Goal: Find specific page/section: Find specific page/section

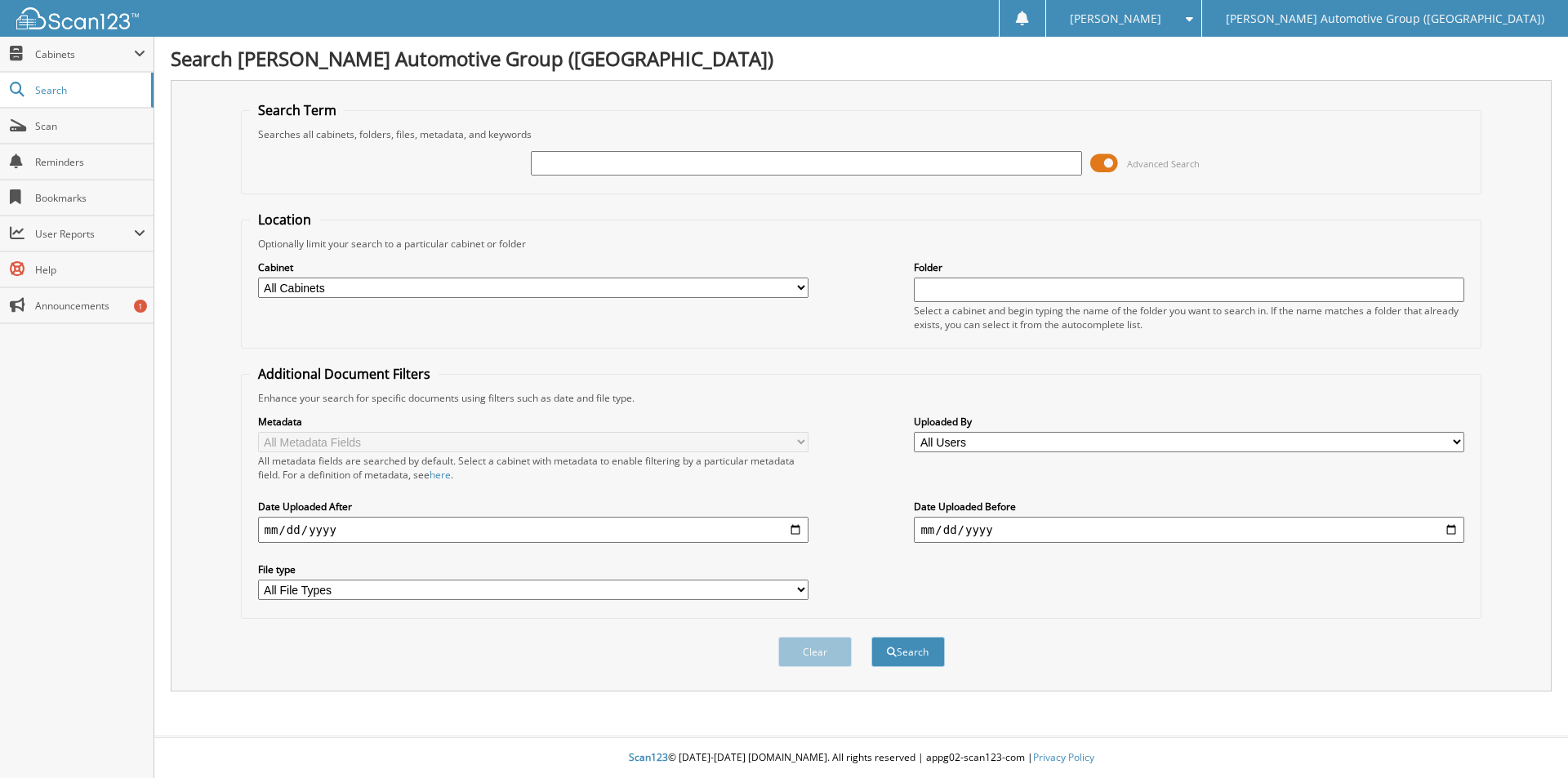
click at [842, 157] on input "text" at bounding box center [805, 163] width 550 height 25
type input "NF126452"
click at [872, 637] on button "Search" at bounding box center [909, 652] width 74 height 30
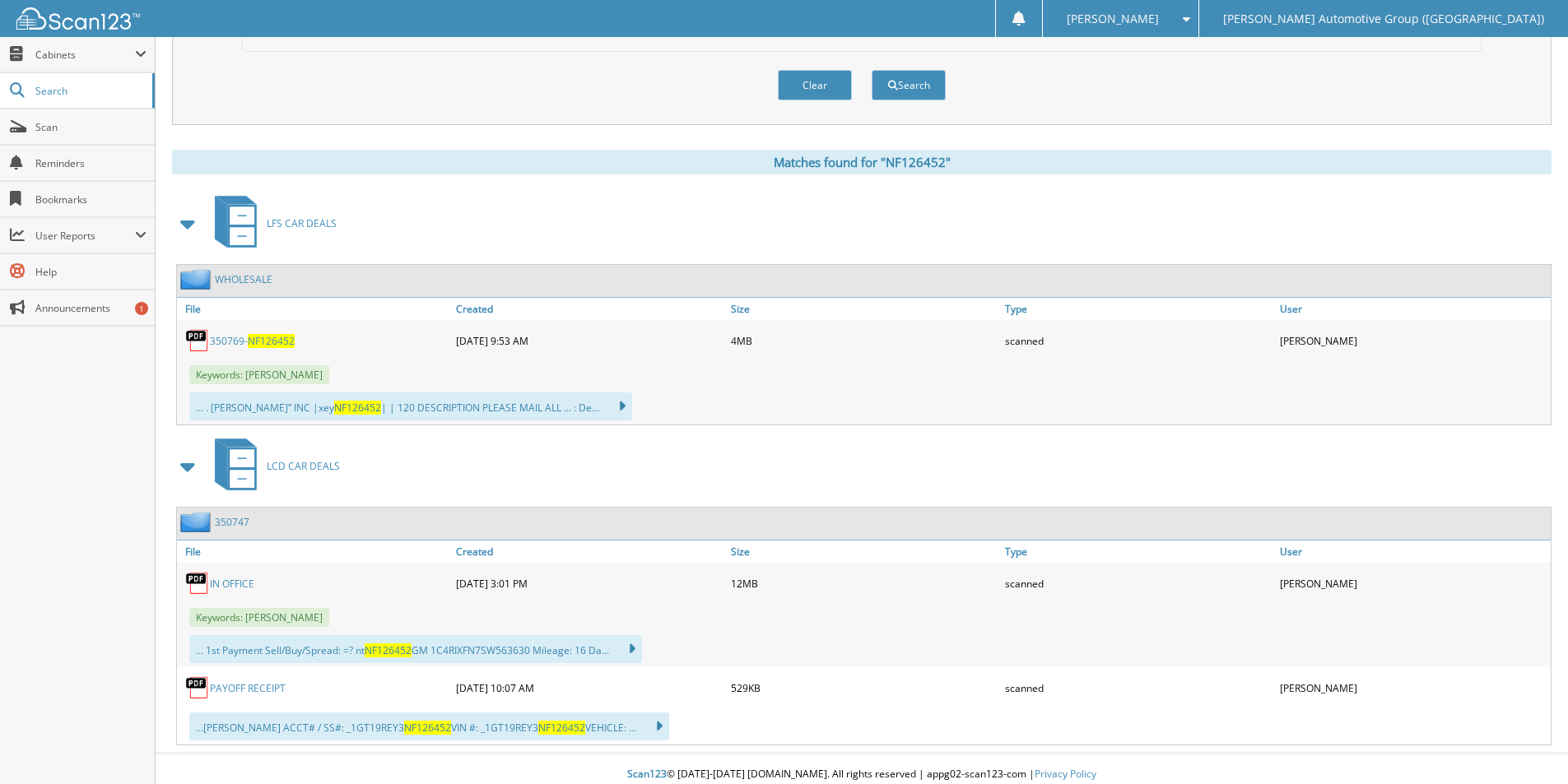
scroll to position [576, 0]
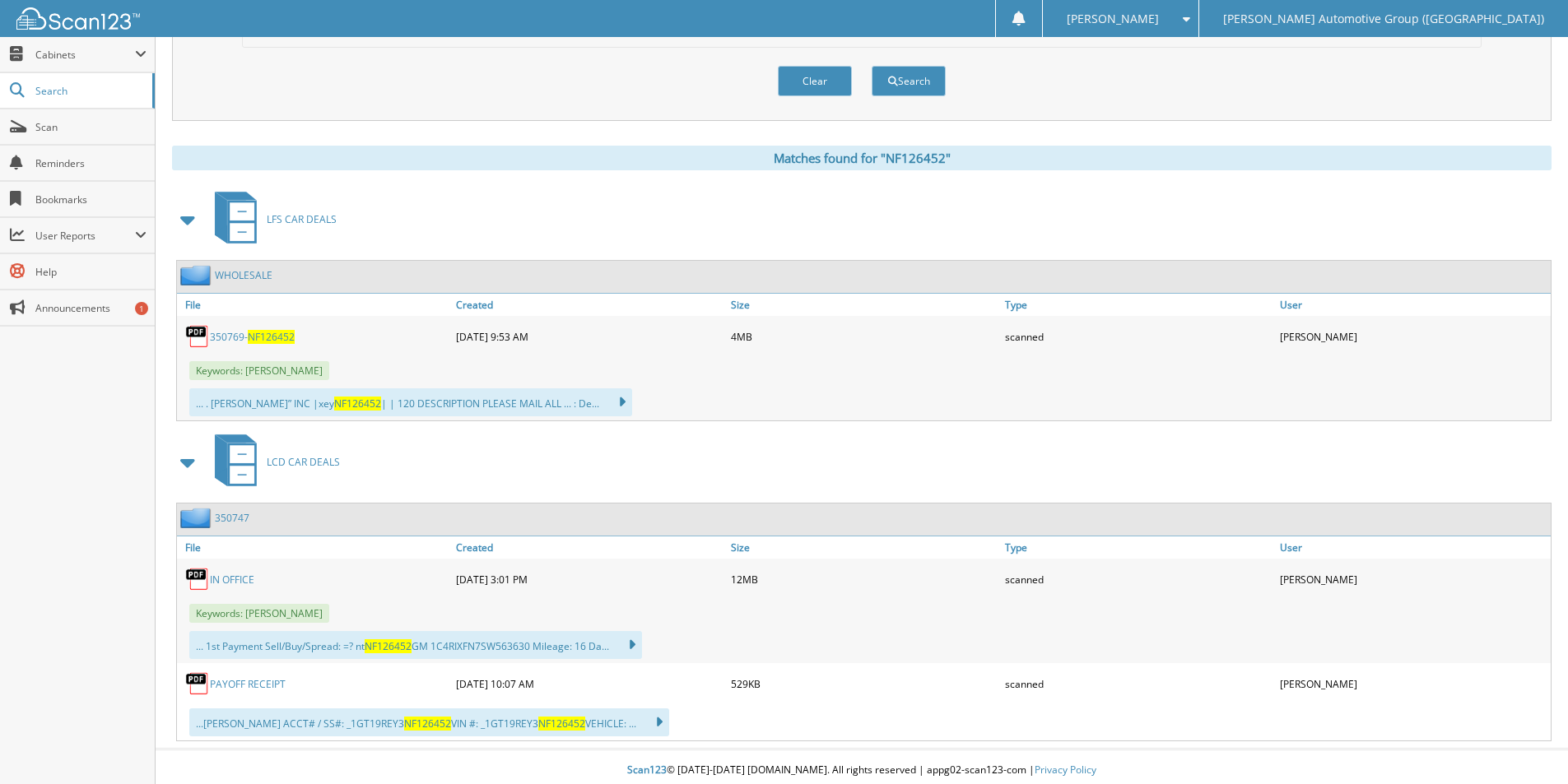
click at [254, 338] on span "NF126452" at bounding box center [271, 336] width 47 height 14
click at [235, 516] on link "350747" at bounding box center [232, 518] width 35 height 14
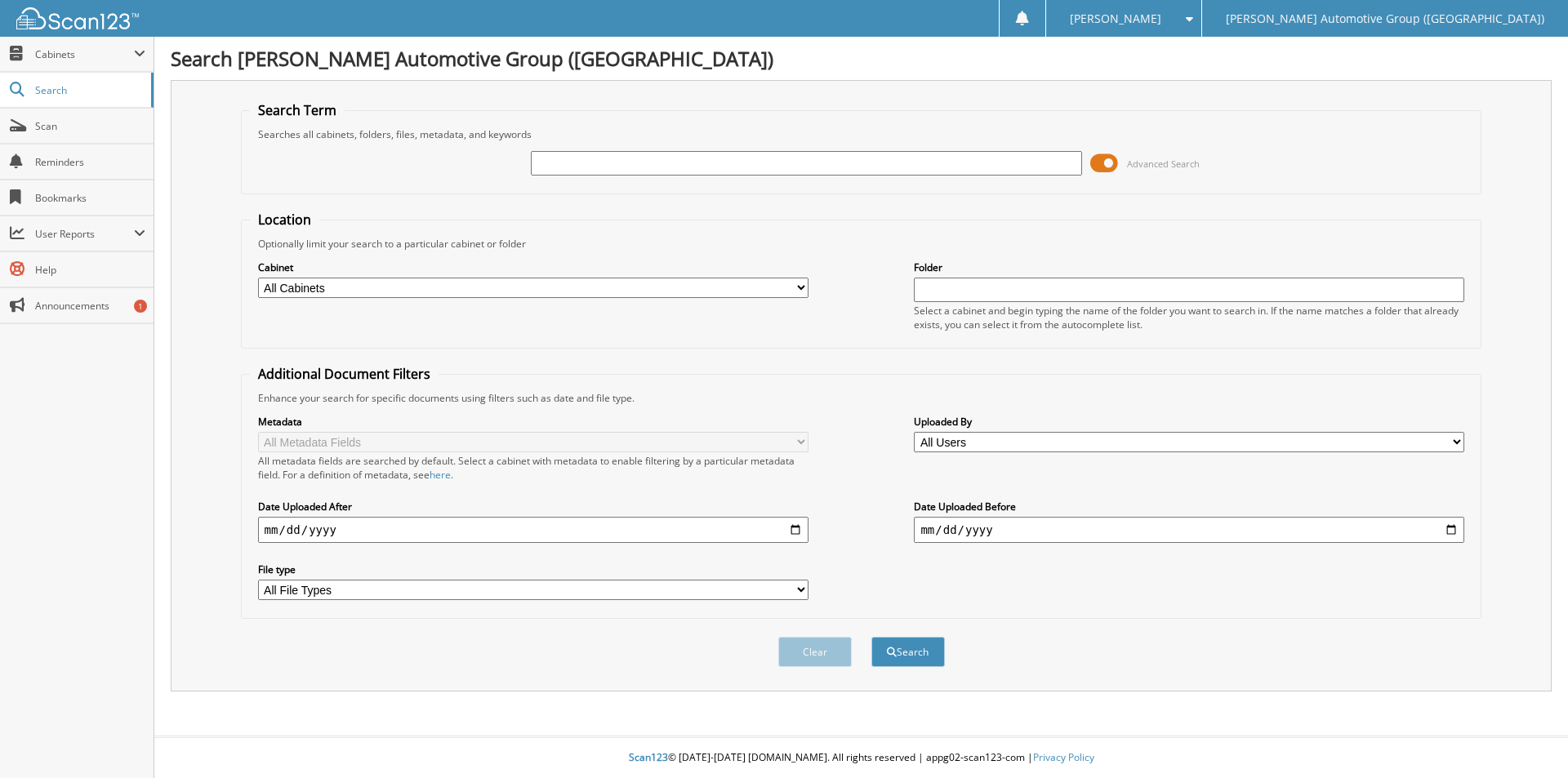
click at [631, 171] on input "text" at bounding box center [805, 163] width 550 height 25
type input "NRA02885"
click at [872, 637] on button "Search" at bounding box center [909, 652] width 74 height 30
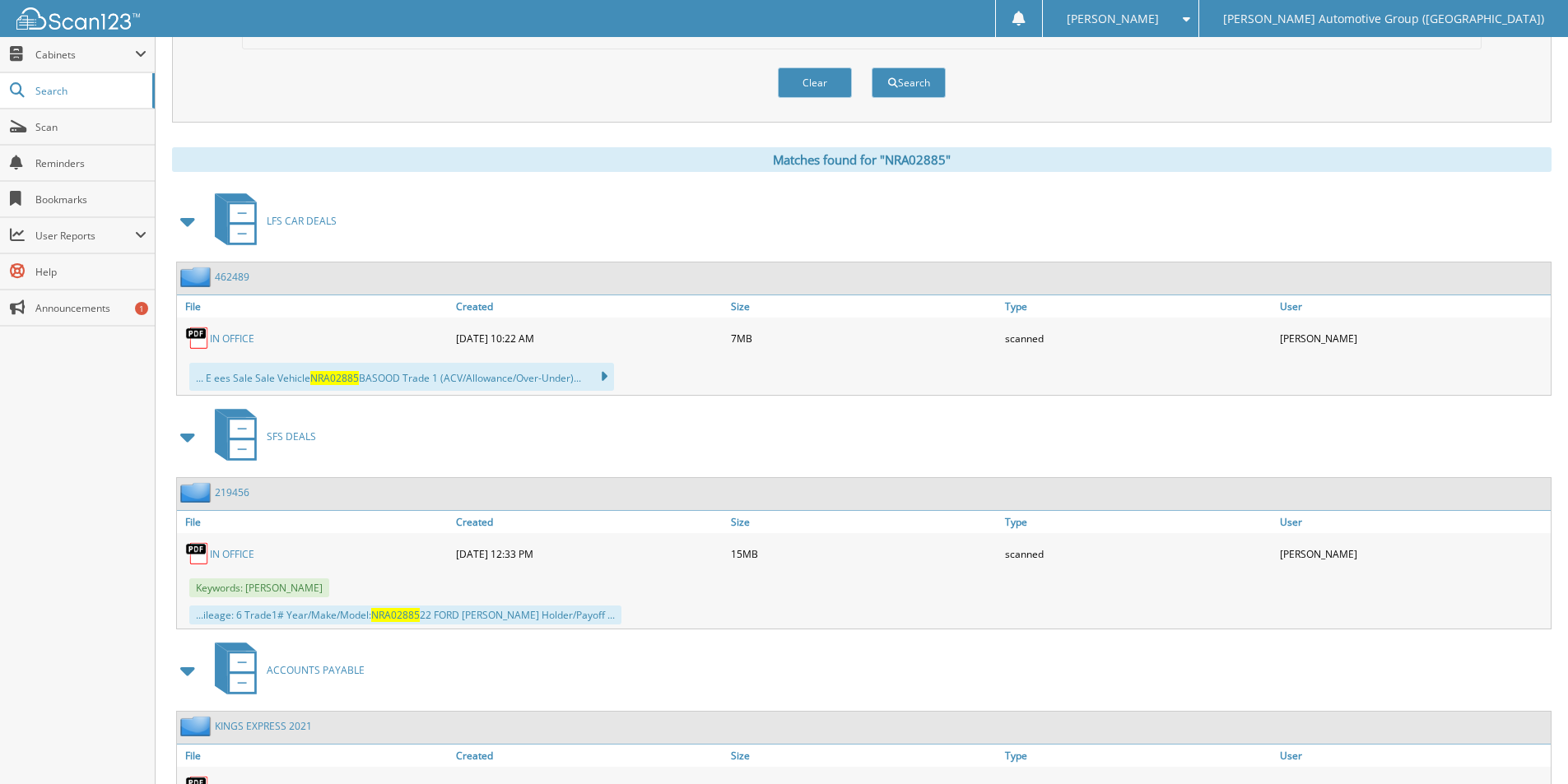
scroll to position [576, 0]
click at [232, 281] on link "462489" at bounding box center [232, 275] width 35 height 14
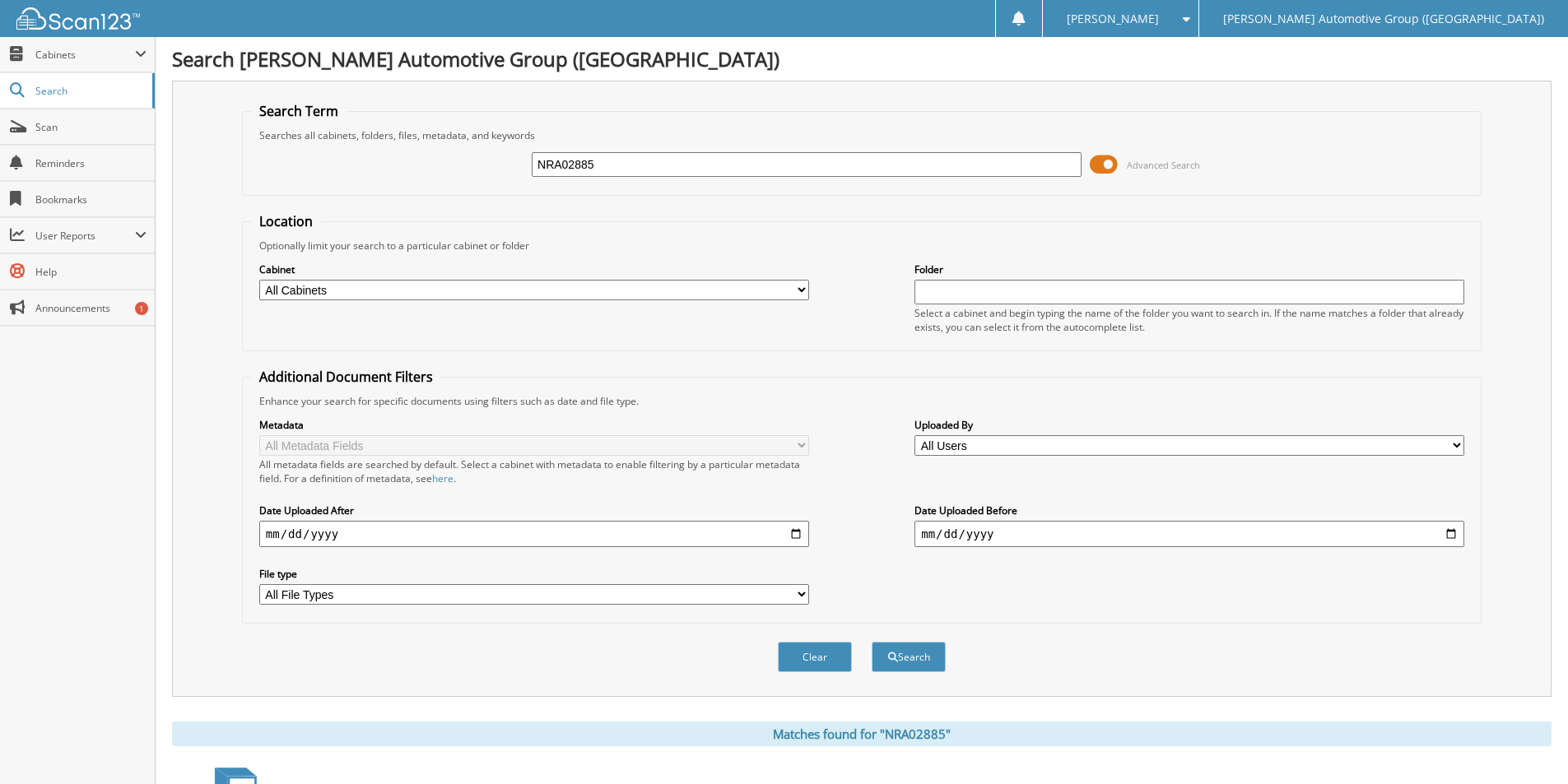
click at [641, 167] on input "NRA02885" at bounding box center [805, 164] width 549 height 25
type input "JR308456"
click at [872, 642] on button "Search" at bounding box center [909, 657] width 74 height 31
click at [611, 165] on input "JR308456" at bounding box center [805, 164] width 549 height 25
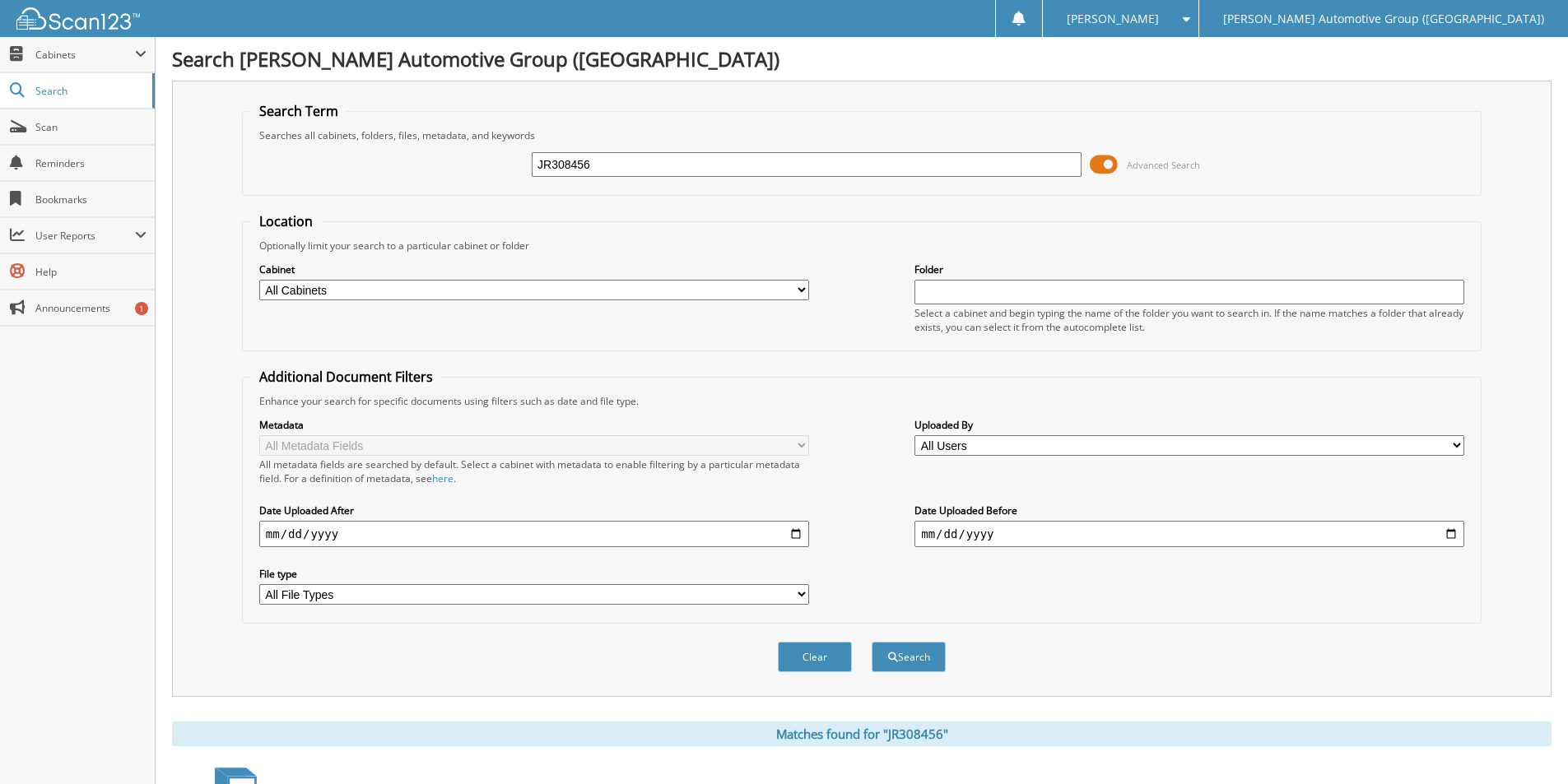
click at [610, 165] on input "JR308456" at bounding box center [805, 164] width 549 height 25
type input "NLB78263"
click at [872, 642] on button "Search" at bounding box center [909, 657] width 74 height 31
click at [1100, 164] on span at bounding box center [1104, 164] width 28 height 25
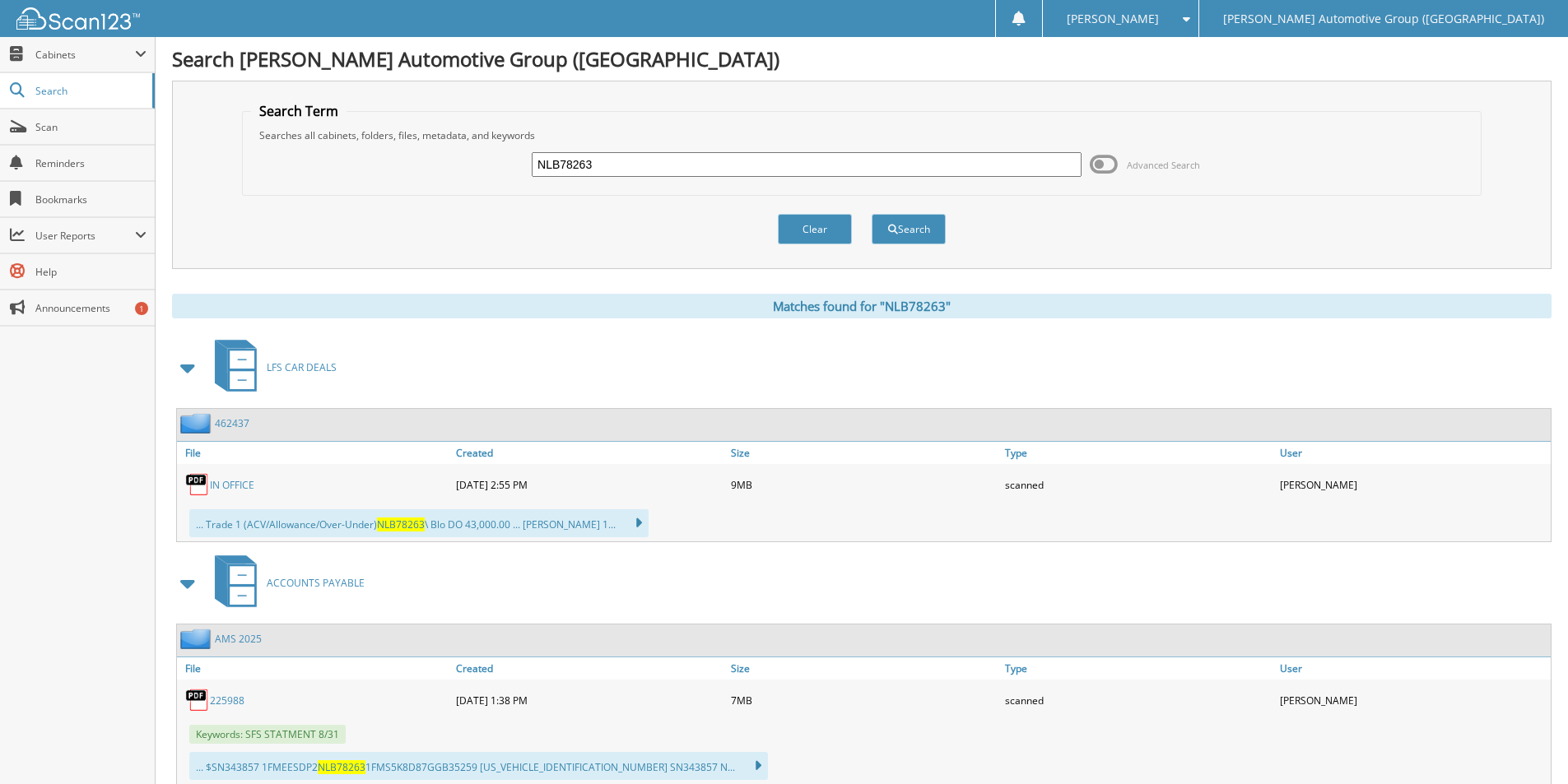
scroll to position [50, 0]
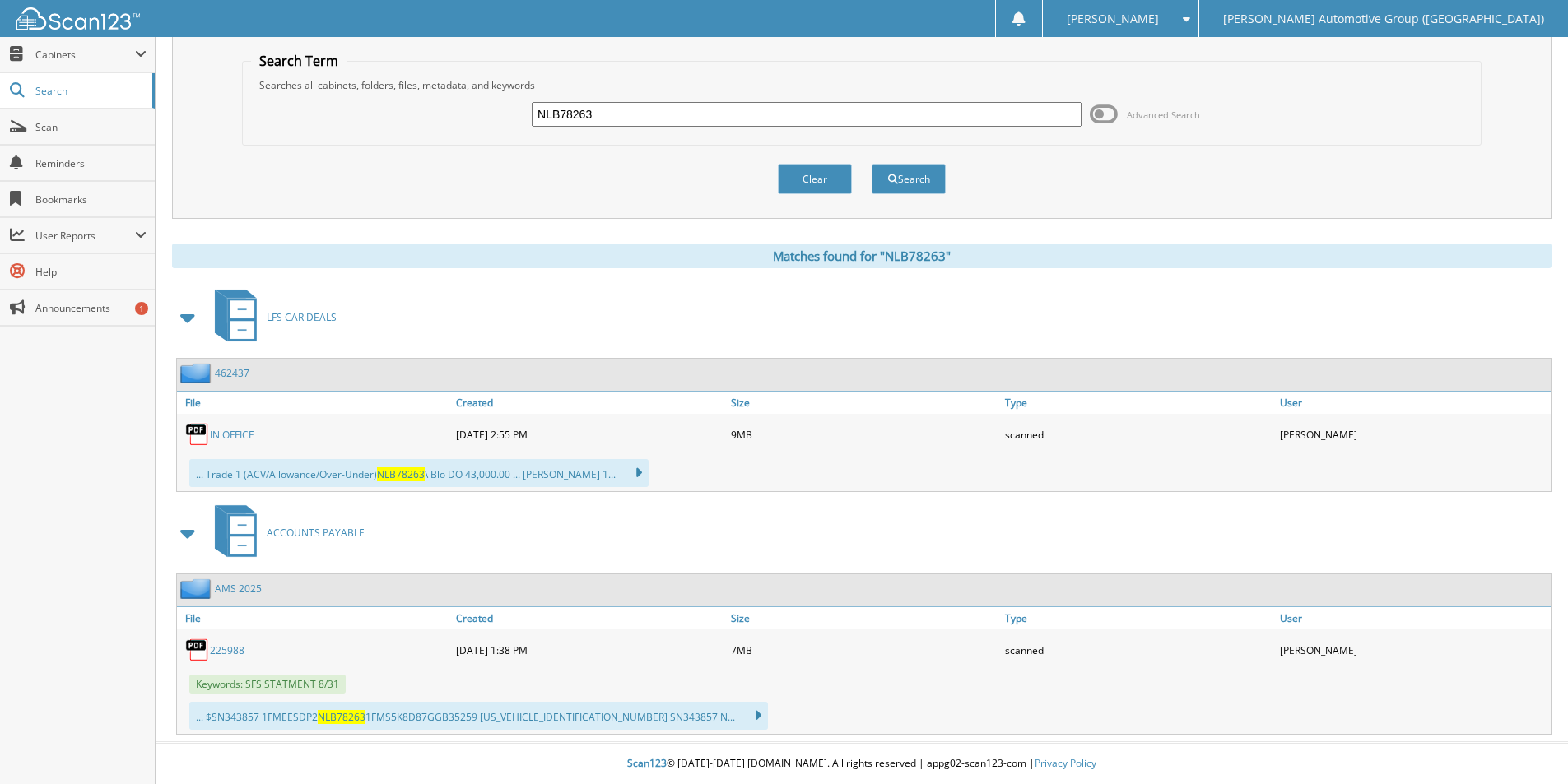
click at [679, 105] on input "NLB78263" at bounding box center [805, 115] width 549 height 25
click at [679, 108] on input "NLB78263" at bounding box center [805, 115] width 549 height 25
type input "LPL64280"
click at [872, 164] on button "Search" at bounding box center [909, 178] width 74 height 31
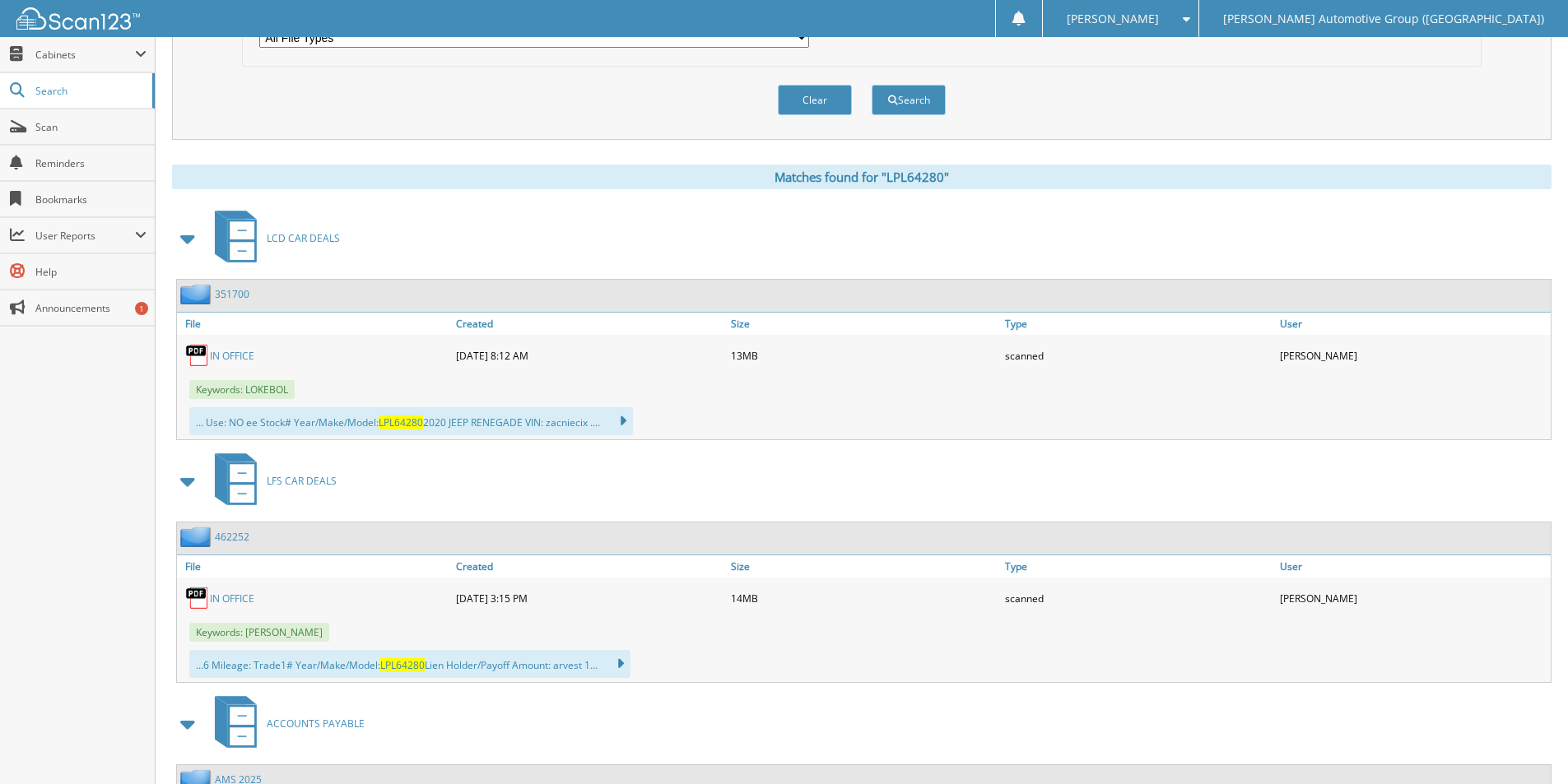
scroll to position [576, 0]
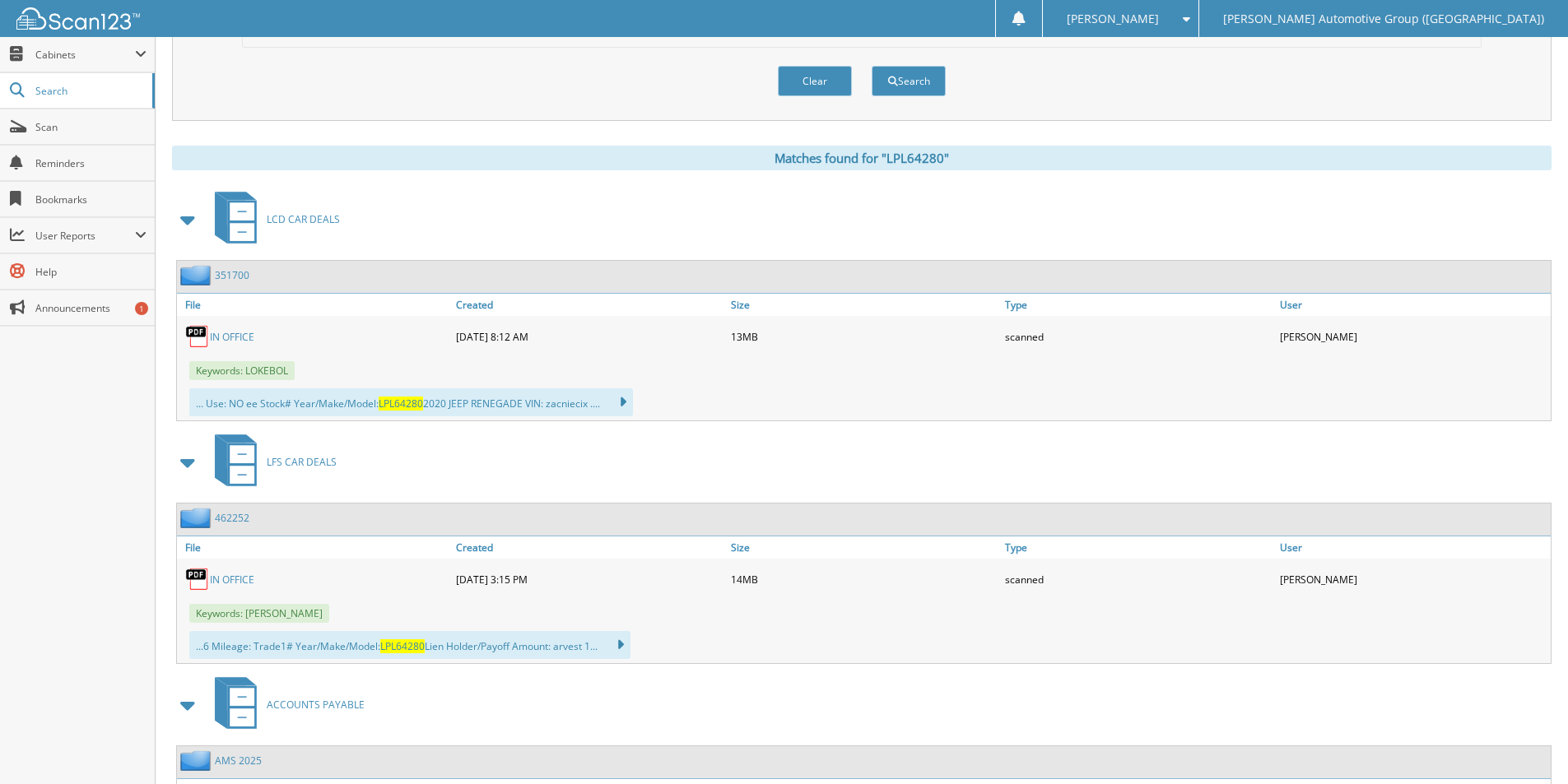
click at [231, 518] on link "462252" at bounding box center [232, 518] width 35 height 14
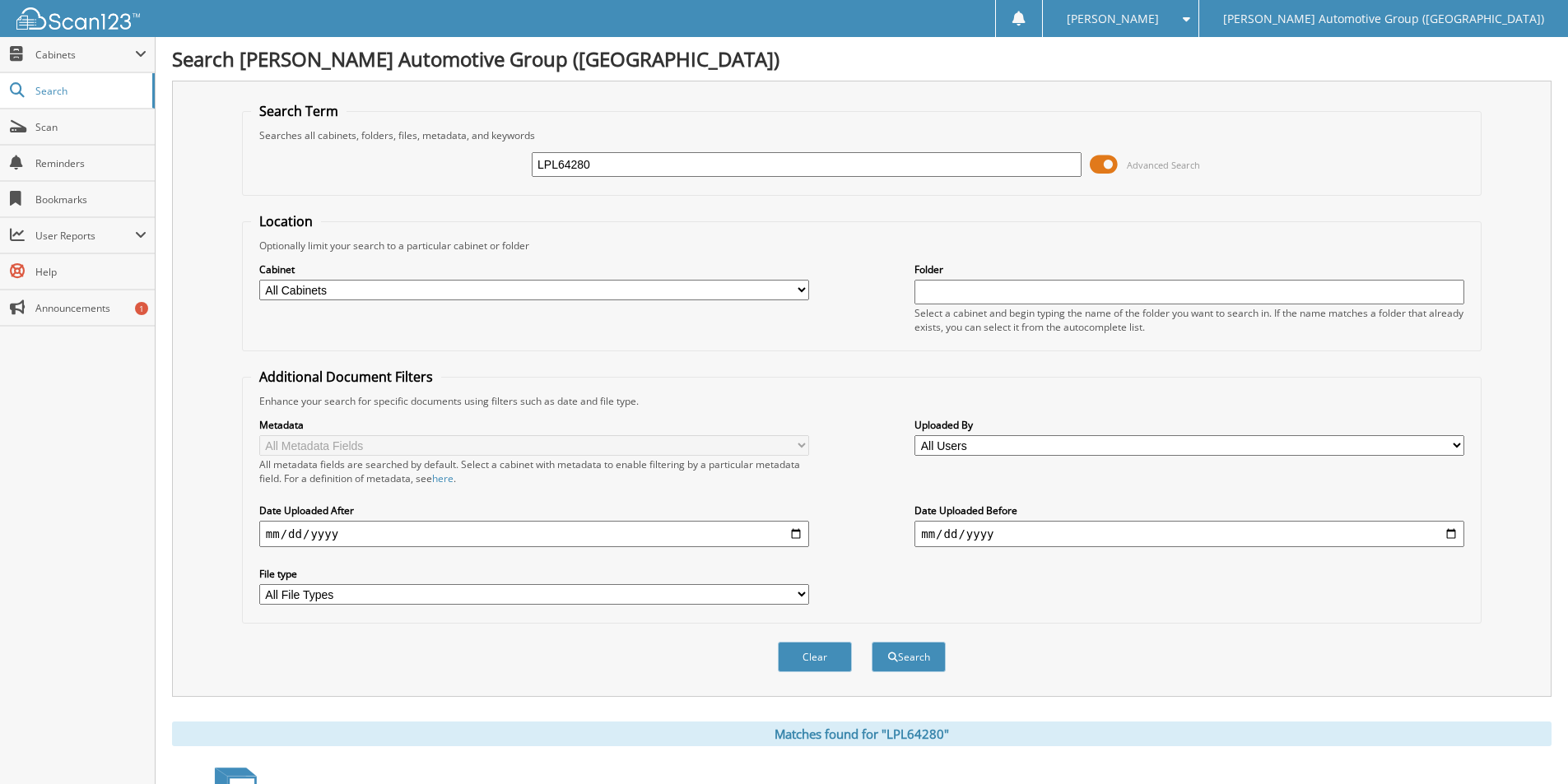
click at [653, 159] on input "LPL64280" at bounding box center [805, 164] width 549 height 25
click at [653, 158] on input "LPL64280" at bounding box center [805, 164] width 549 height 25
type input "MED63275"
click at [872, 642] on button "Search" at bounding box center [909, 657] width 74 height 31
click at [667, 170] on input "MED63275" at bounding box center [805, 164] width 549 height 25
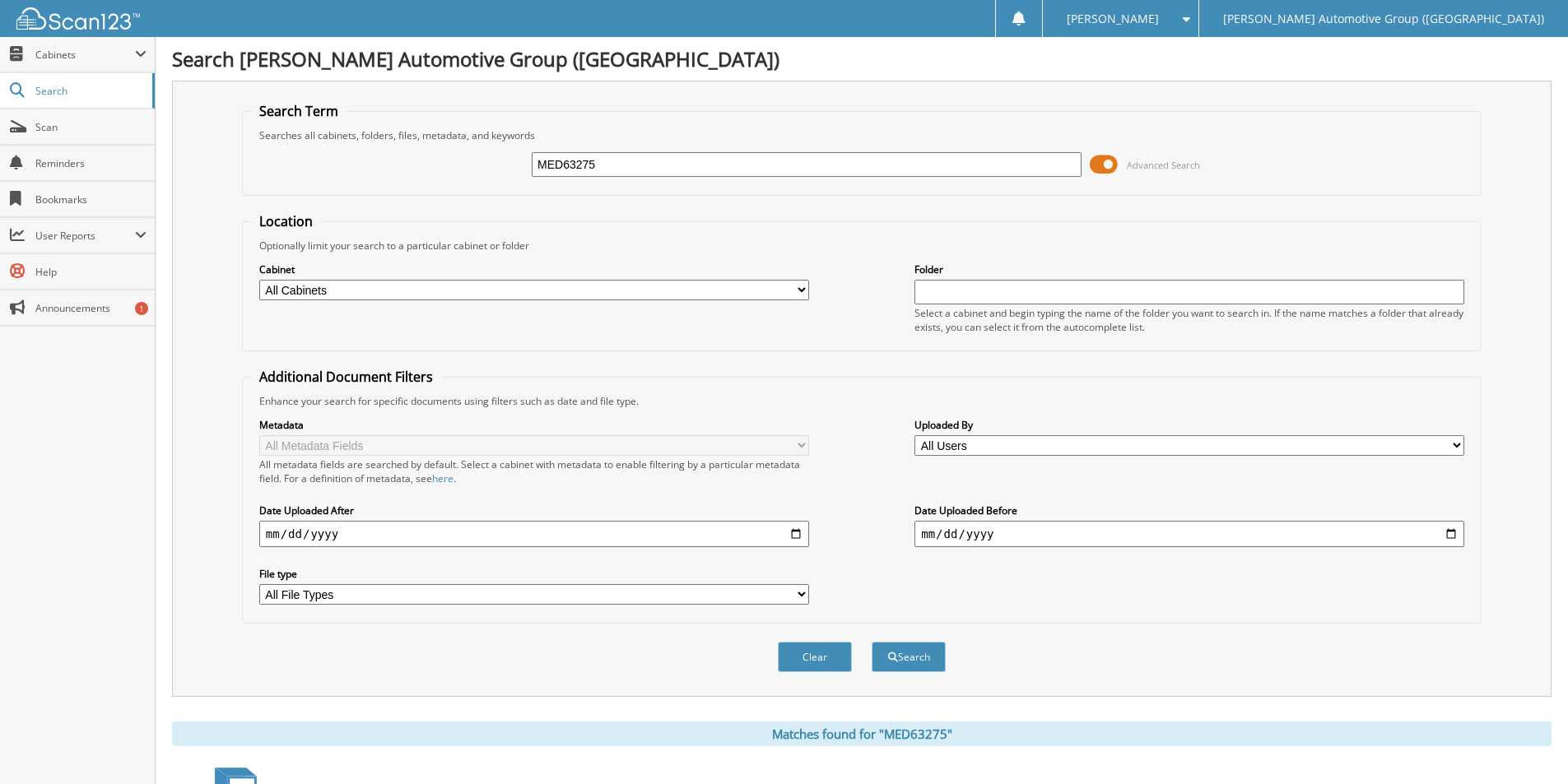
click at [667, 170] on input "MED63275" at bounding box center [805, 164] width 549 height 25
type input "NL206205"
click at [872, 642] on button "Search" at bounding box center [909, 657] width 74 height 31
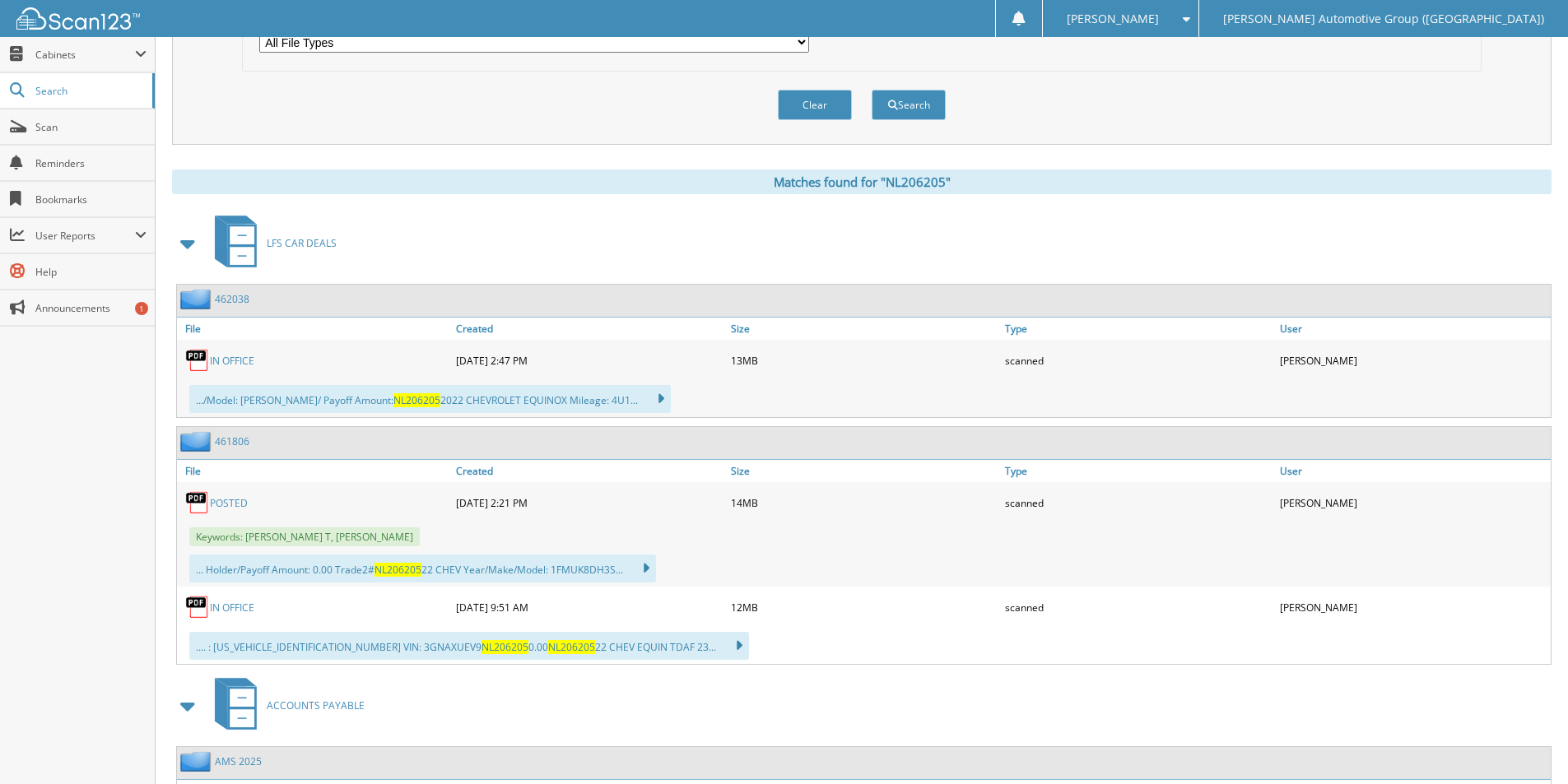
scroll to position [576, 0]
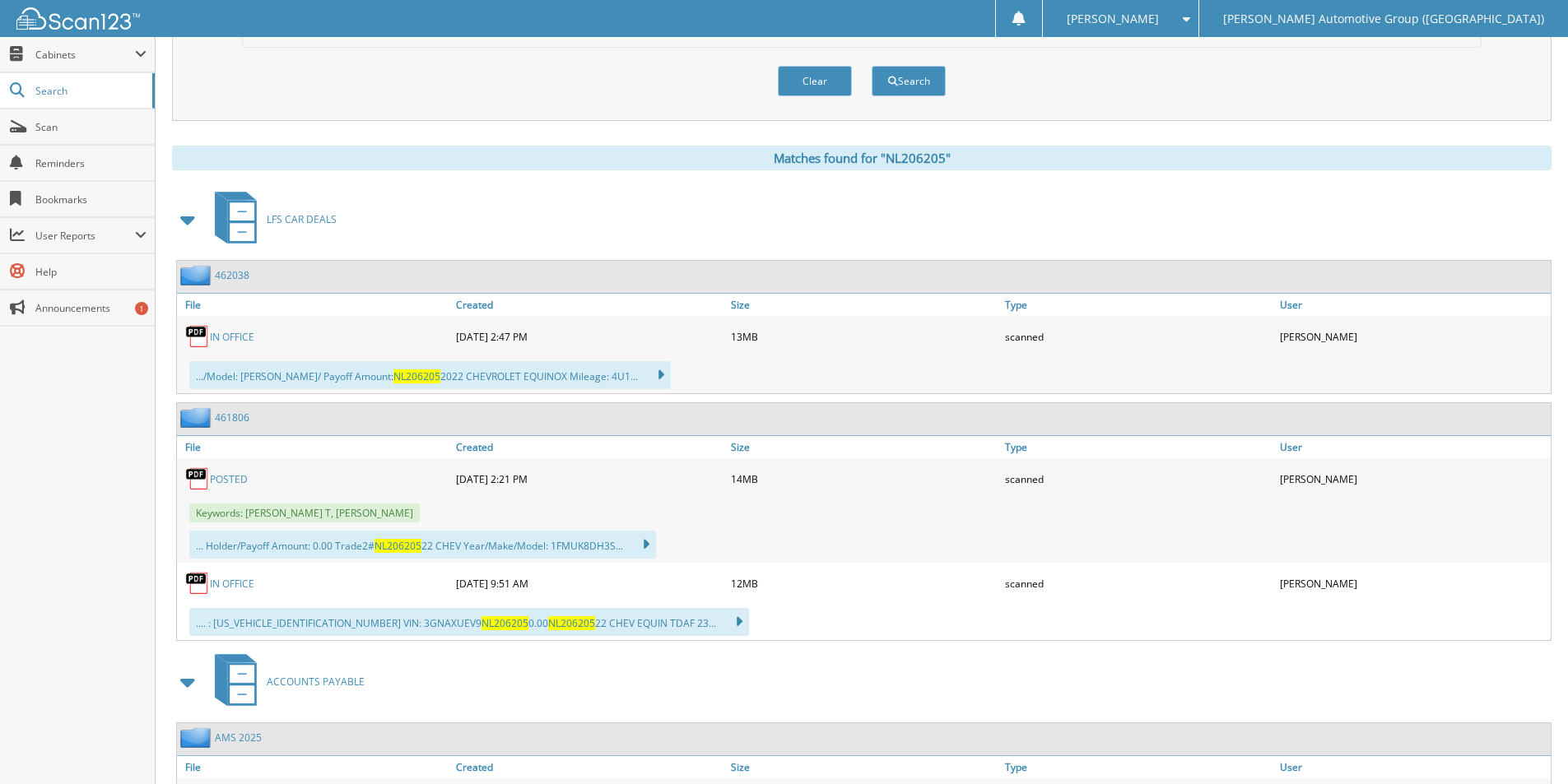
click at [232, 272] on link "462038" at bounding box center [232, 275] width 35 height 14
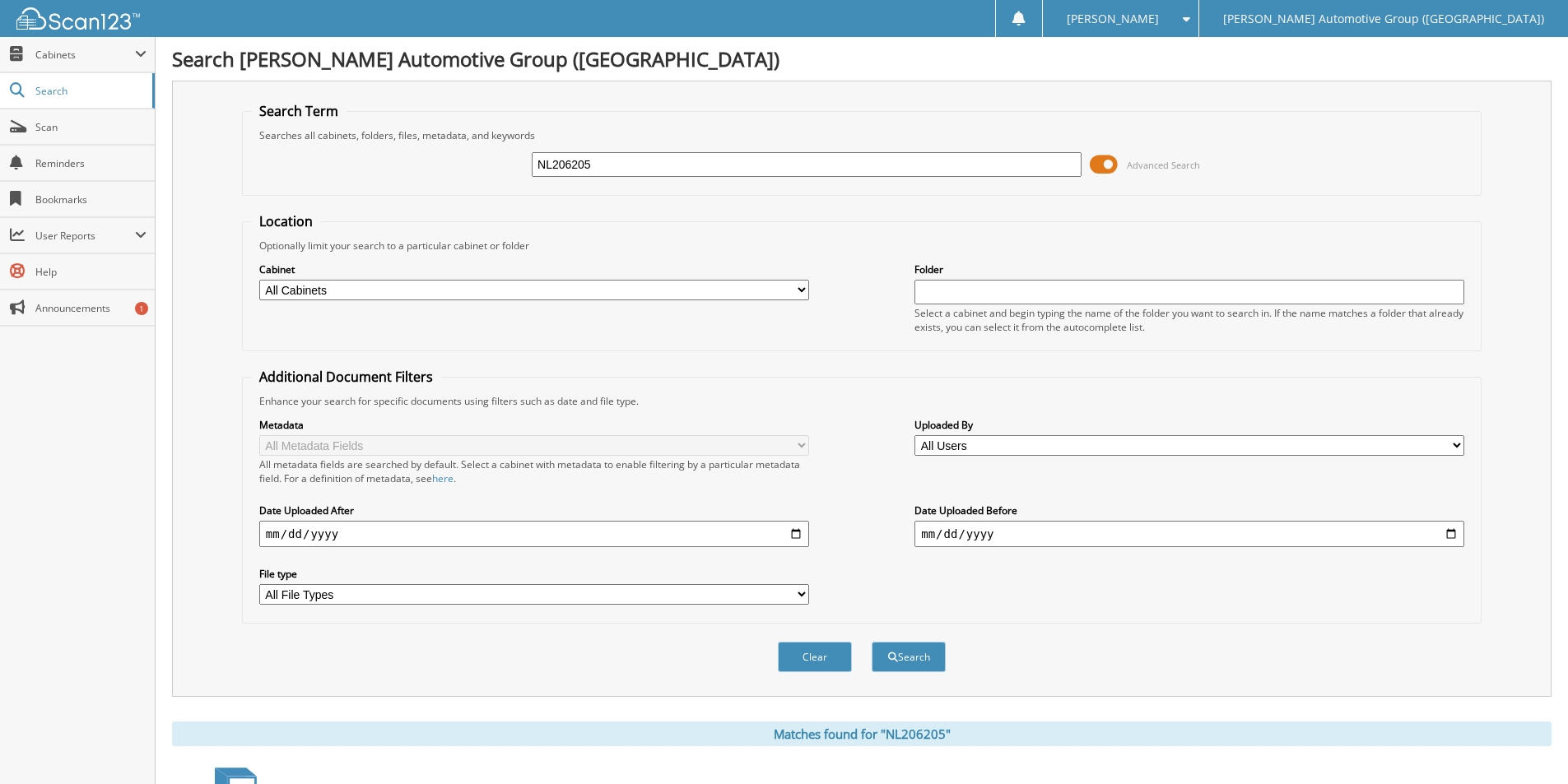
scroll to position [494, 0]
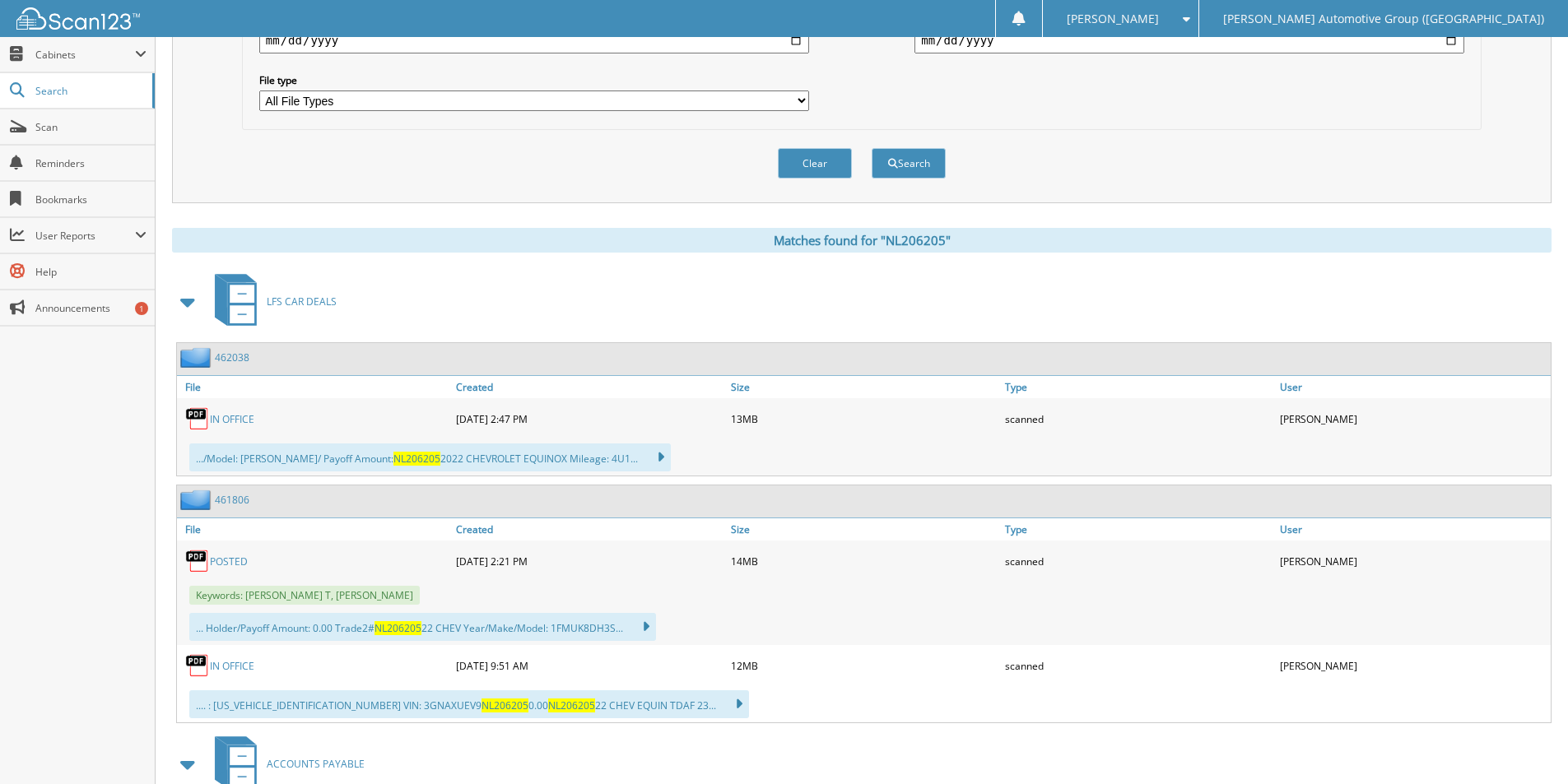
click at [221, 497] on link "461806" at bounding box center [232, 500] width 35 height 14
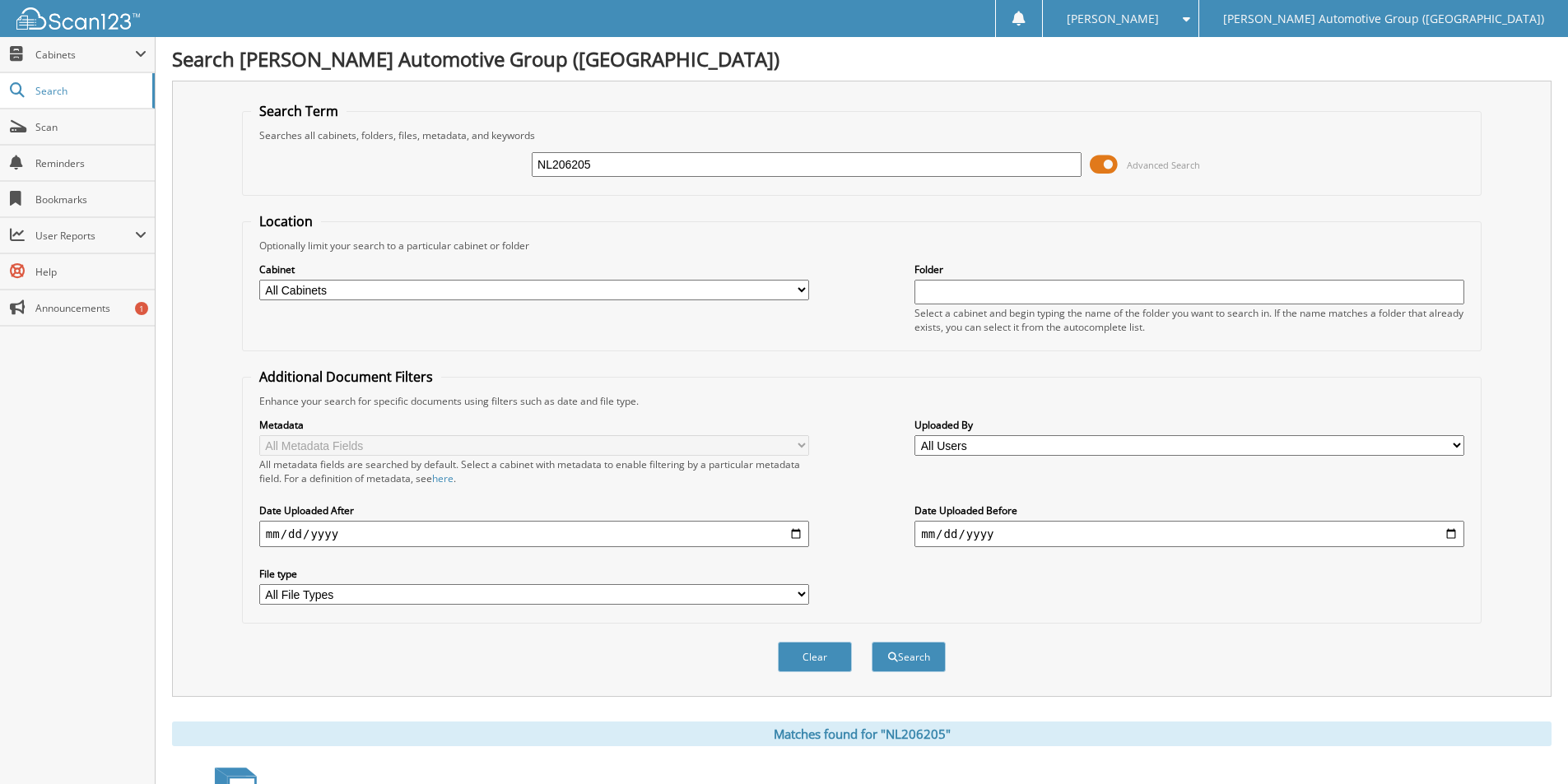
click at [576, 162] on input "NL206205" at bounding box center [805, 164] width 549 height 25
type input "HU046997"
click at [872, 642] on button "Search" at bounding box center [909, 657] width 74 height 31
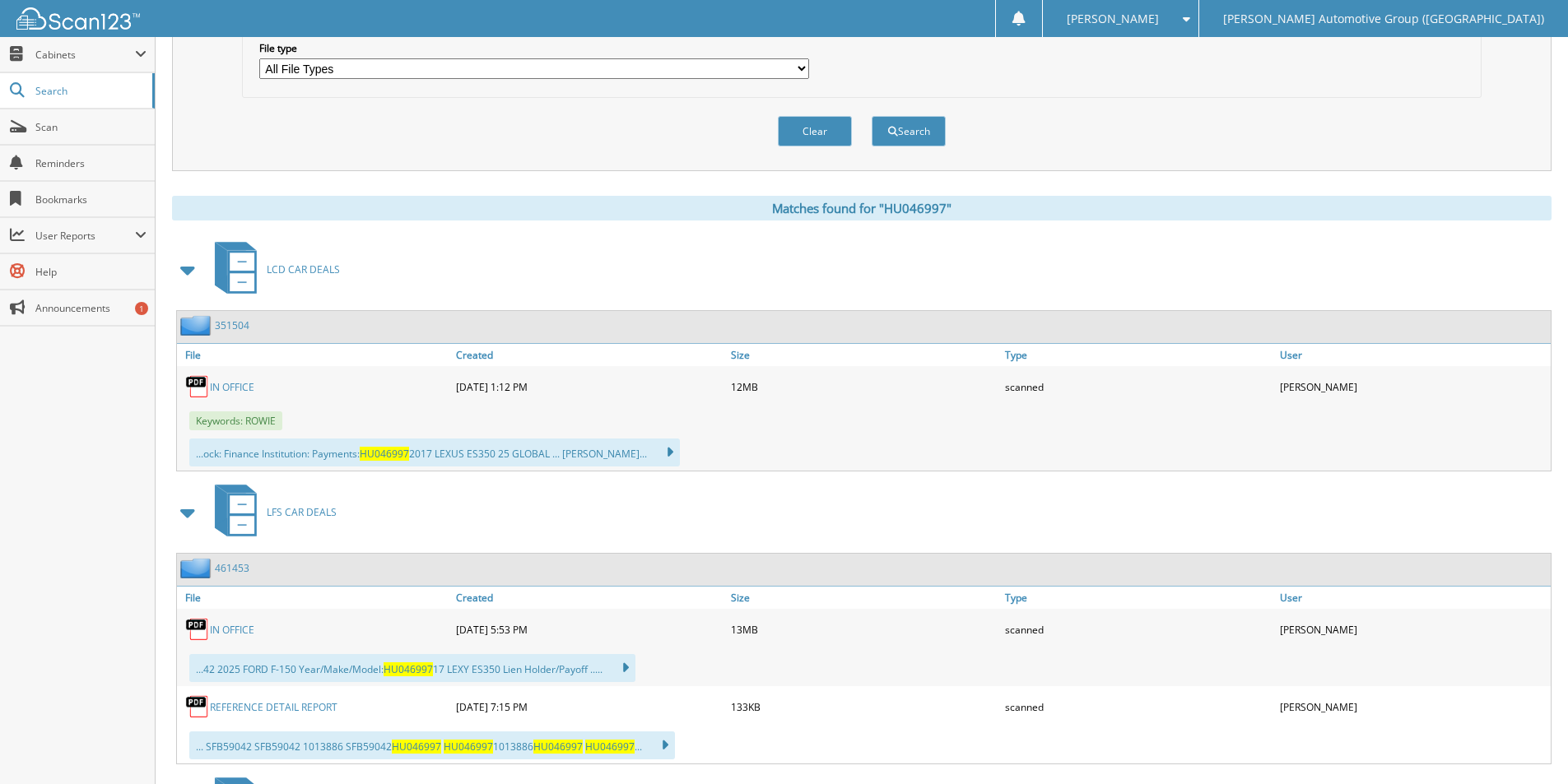
scroll to position [576, 0]
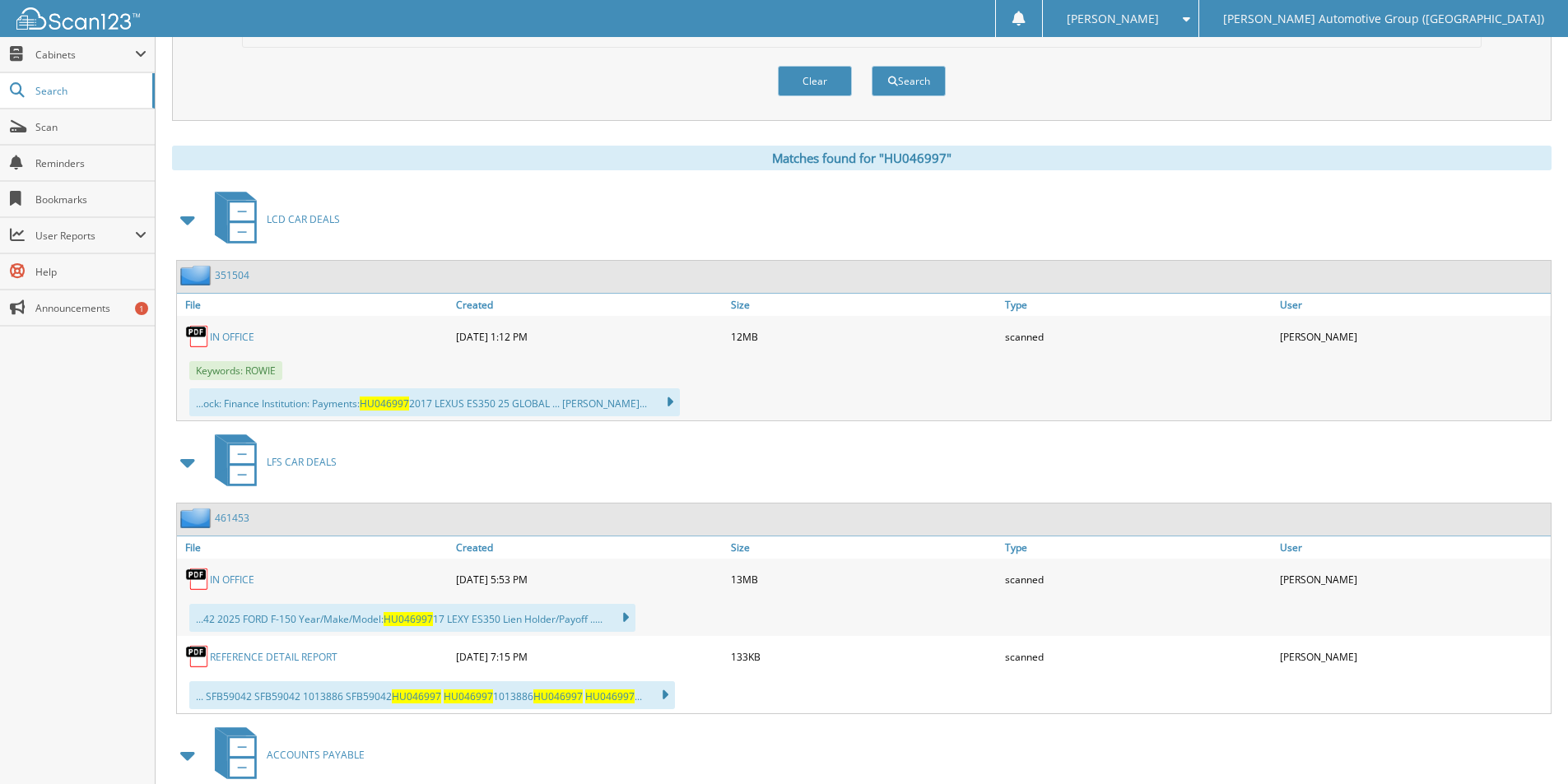
click at [224, 519] on link "461453" at bounding box center [232, 518] width 35 height 14
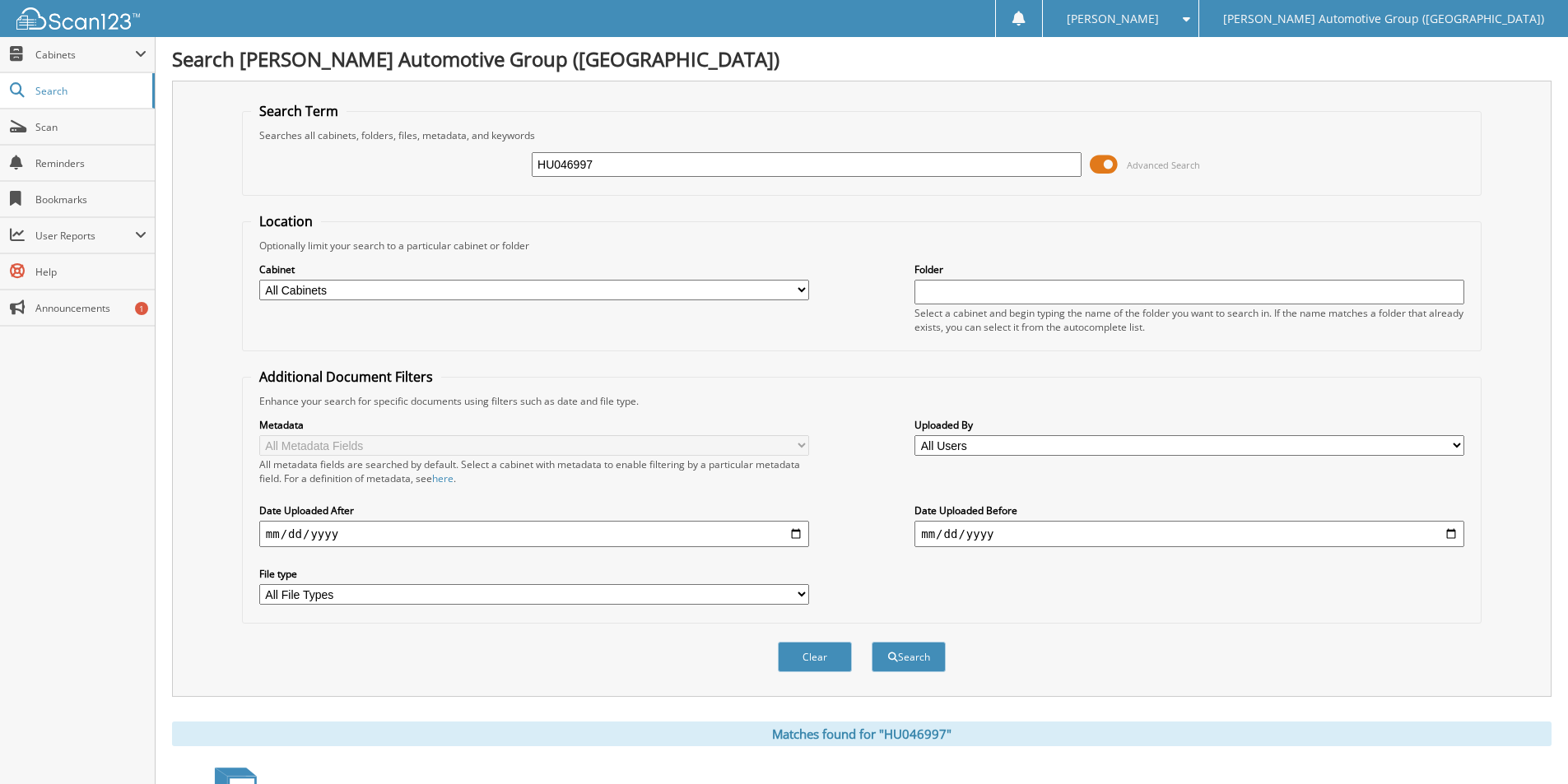
click at [622, 163] on input "HU046997" at bounding box center [805, 164] width 549 height 25
type input "PLC05922"
click at [872, 642] on button "Search" at bounding box center [909, 657] width 74 height 31
click at [589, 159] on input "PLC05922" at bounding box center [805, 164] width 549 height 25
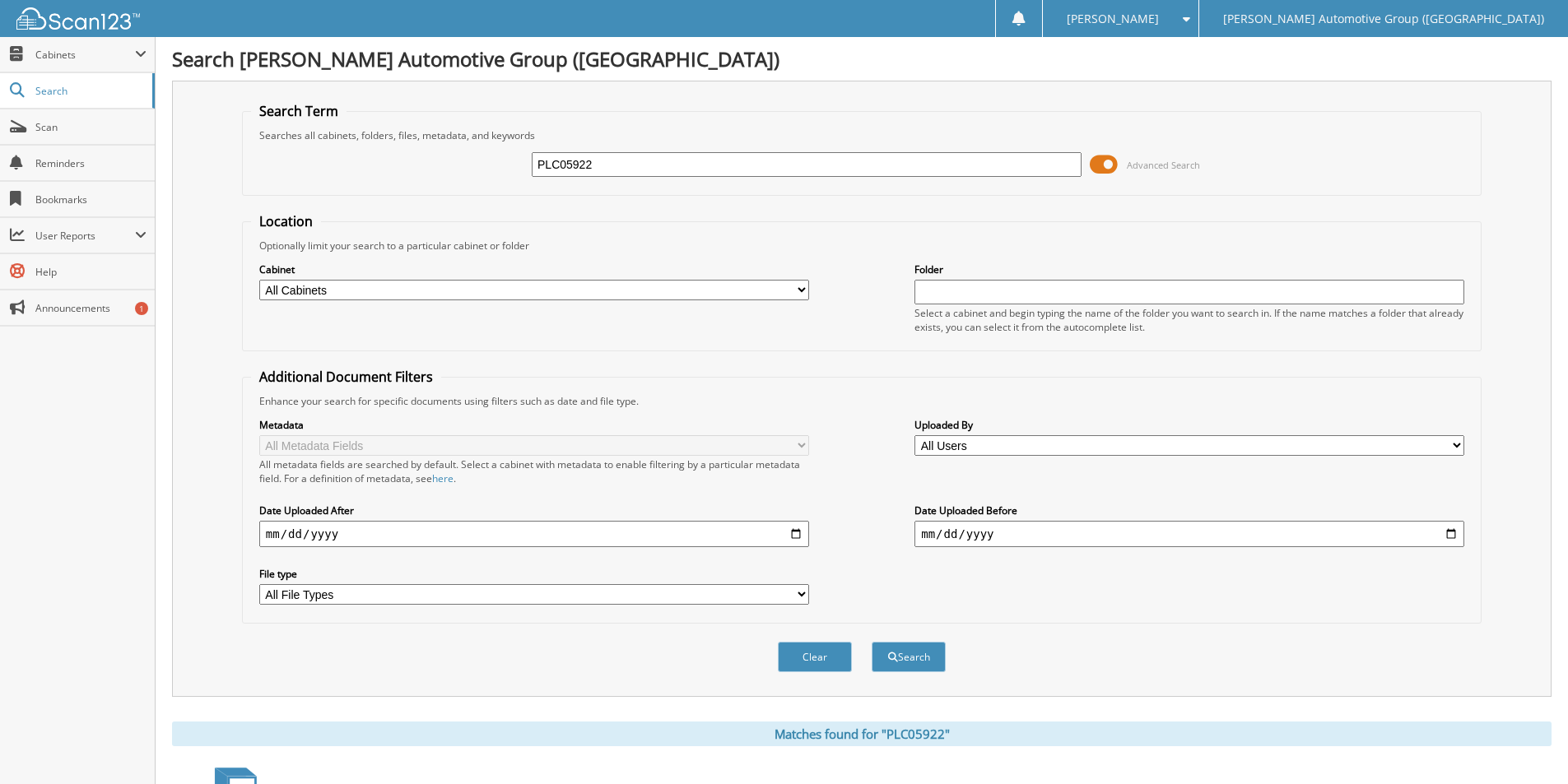
click at [589, 157] on input "PLC05922" at bounding box center [805, 164] width 549 height 25
type input "LEA88422"
click at [872, 642] on button "Search" at bounding box center [909, 657] width 74 height 31
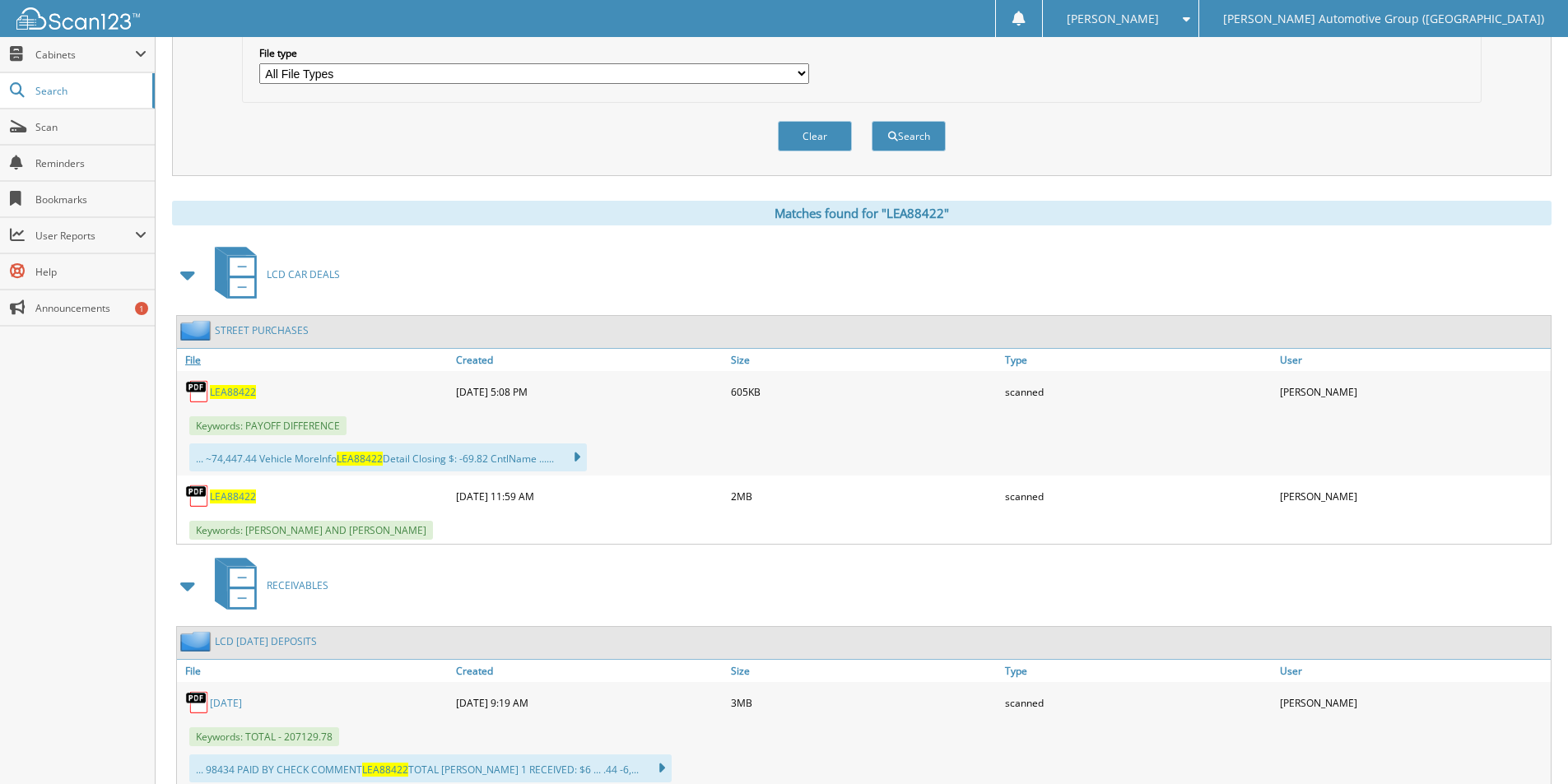
scroll to position [574, 0]
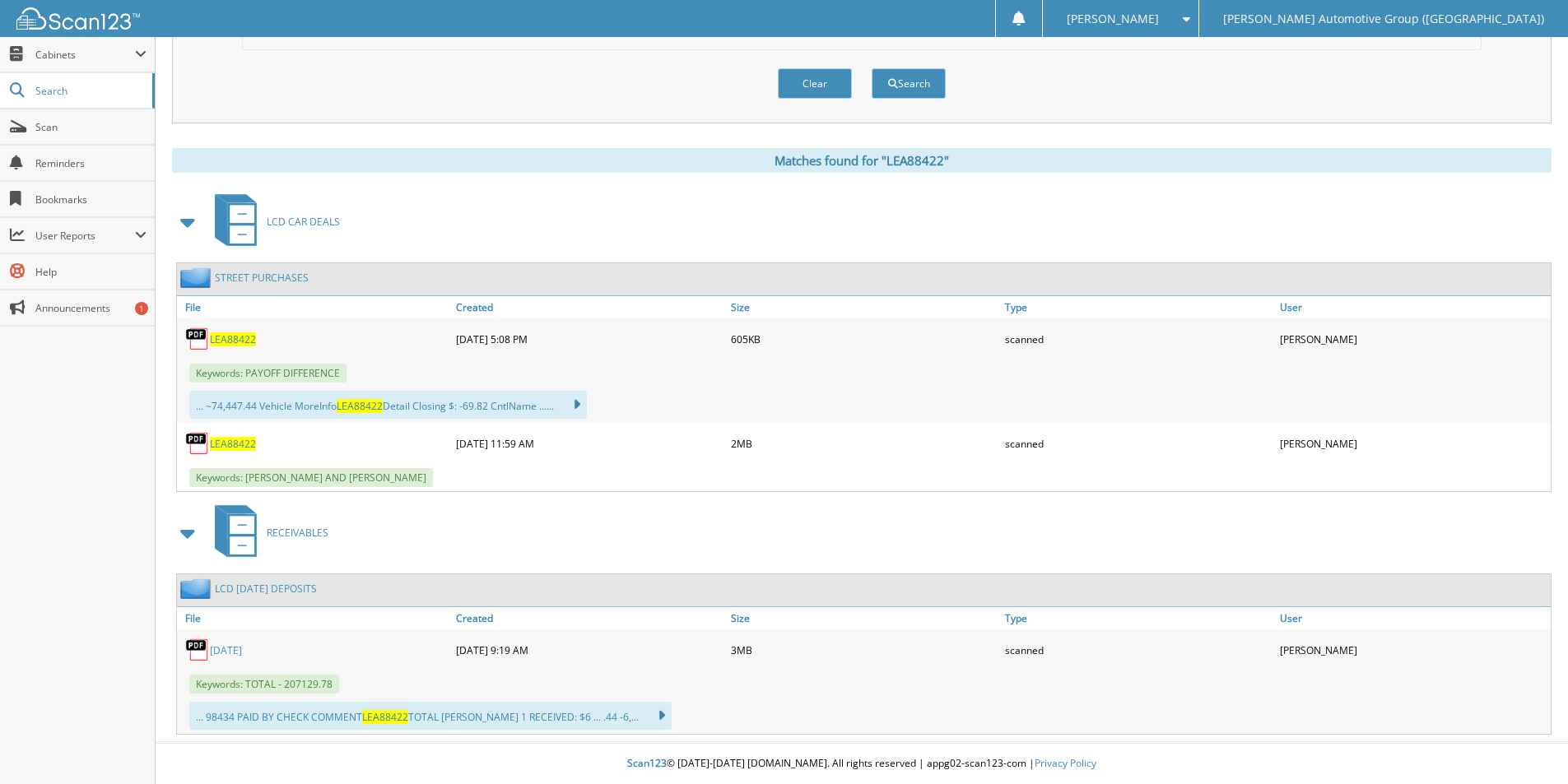
click at [225, 444] on span "LEA88422" at bounding box center [233, 444] width 46 height 14
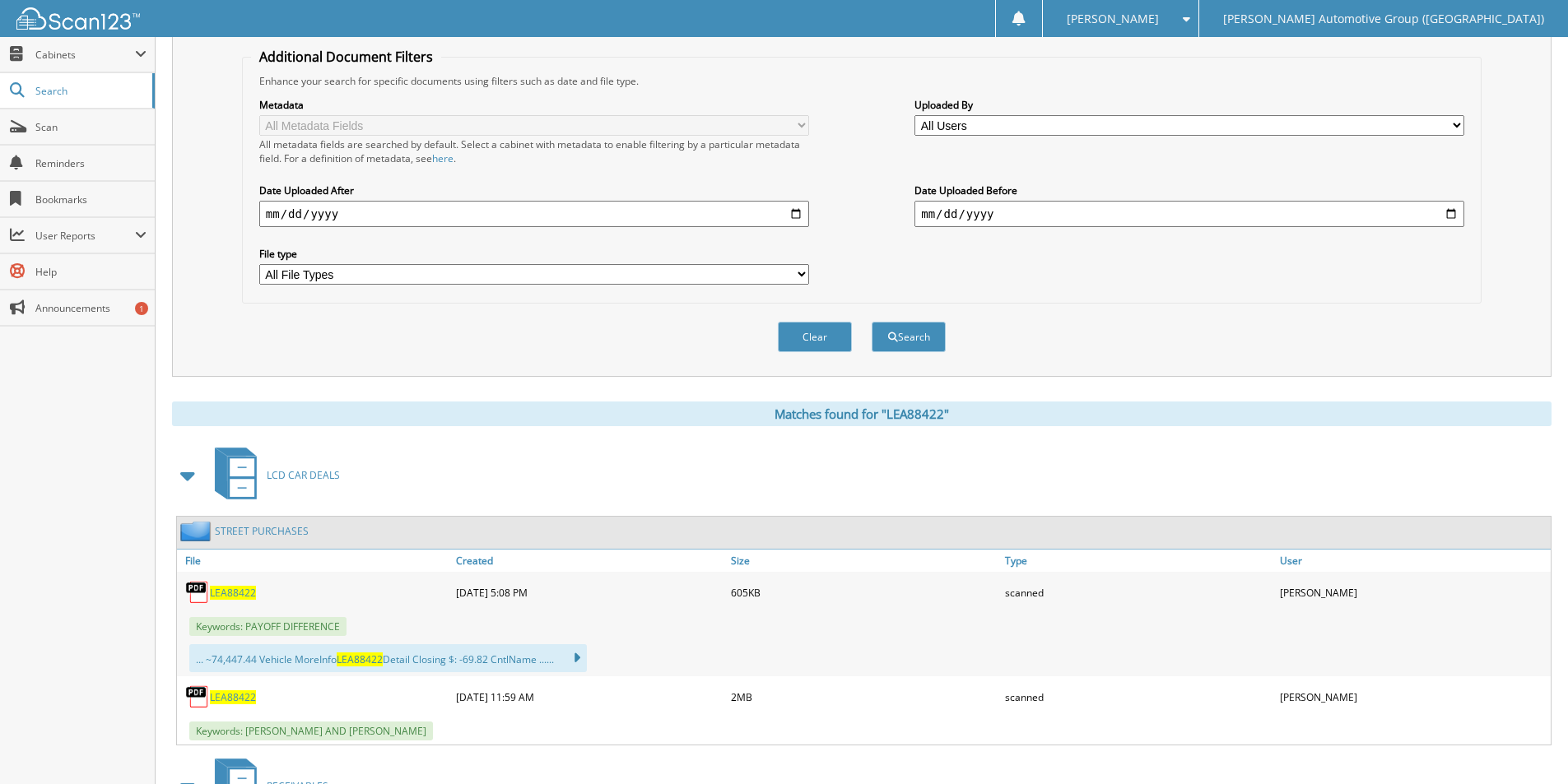
scroll to position [0, 0]
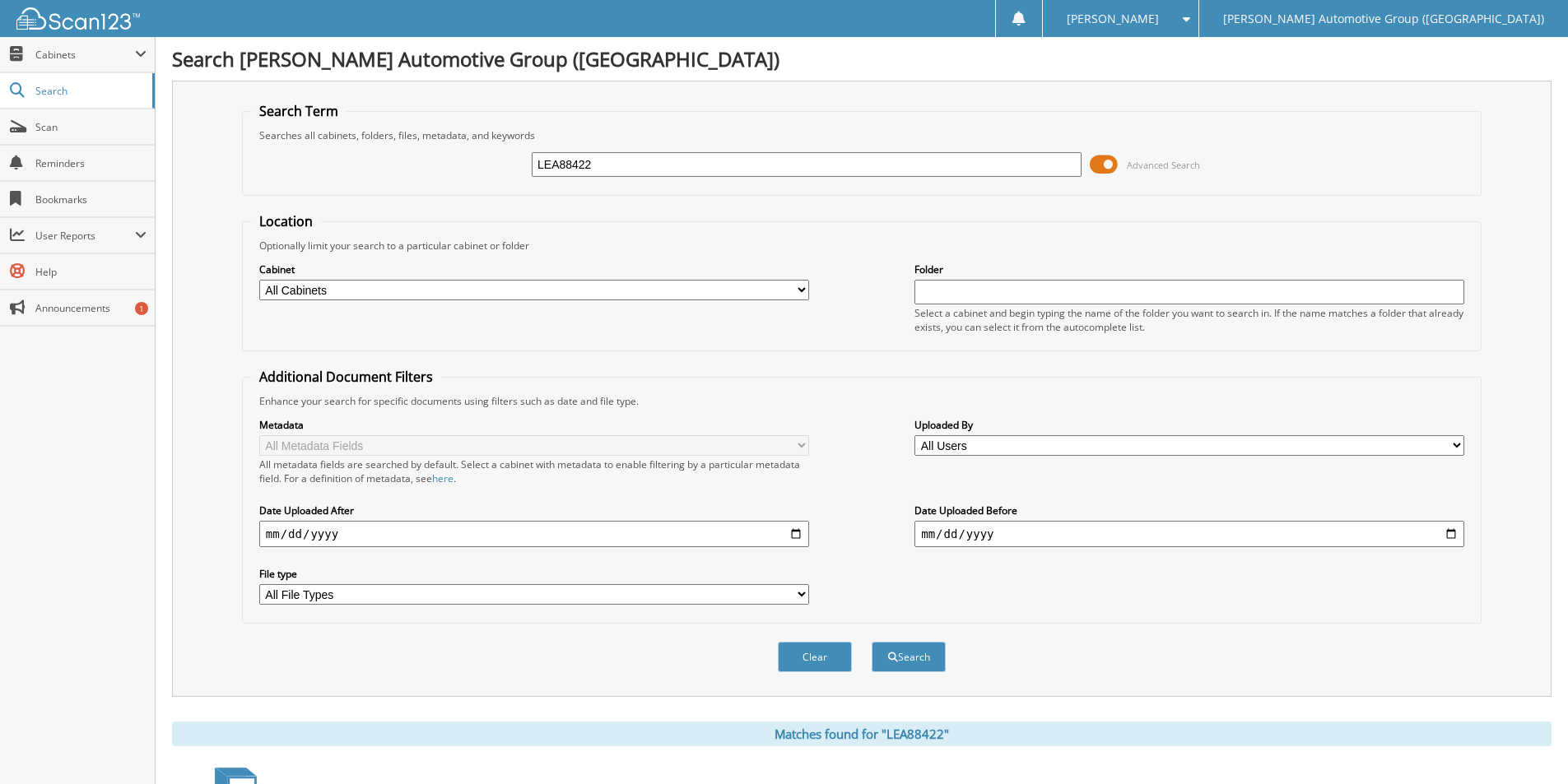
click at [684, 162] on input "LEA88422" at bounding box center [805, 164] width 549 height 25
type input "SW517796"
click at [872, 642] on button "Search" at bounding box center [909, 657] width 74 height 31
click at [600, 167] on input "SW517796" at bounding box center [805, 164] width 549 height 25
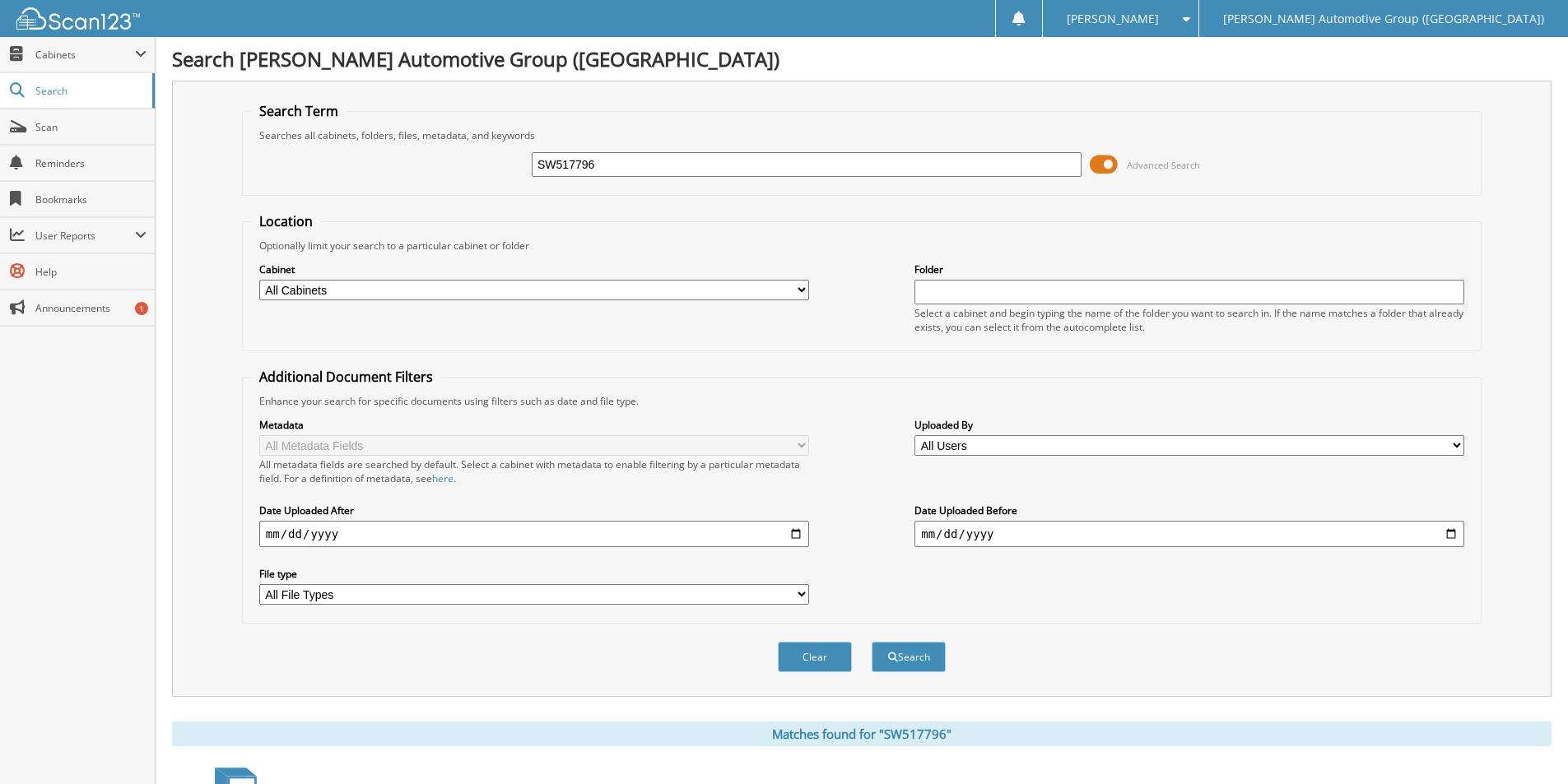
click at [600, 167] on input "SW517796" at bounding box center [805, 164] width 549 height 25
type input "FL683598"
click at [872, 642] on button "Search" at bounding box center [909, 657] width 74 height 31
click at [640, 159] on input "FL683598" at bounding box center [805, 164] width 549 height 25
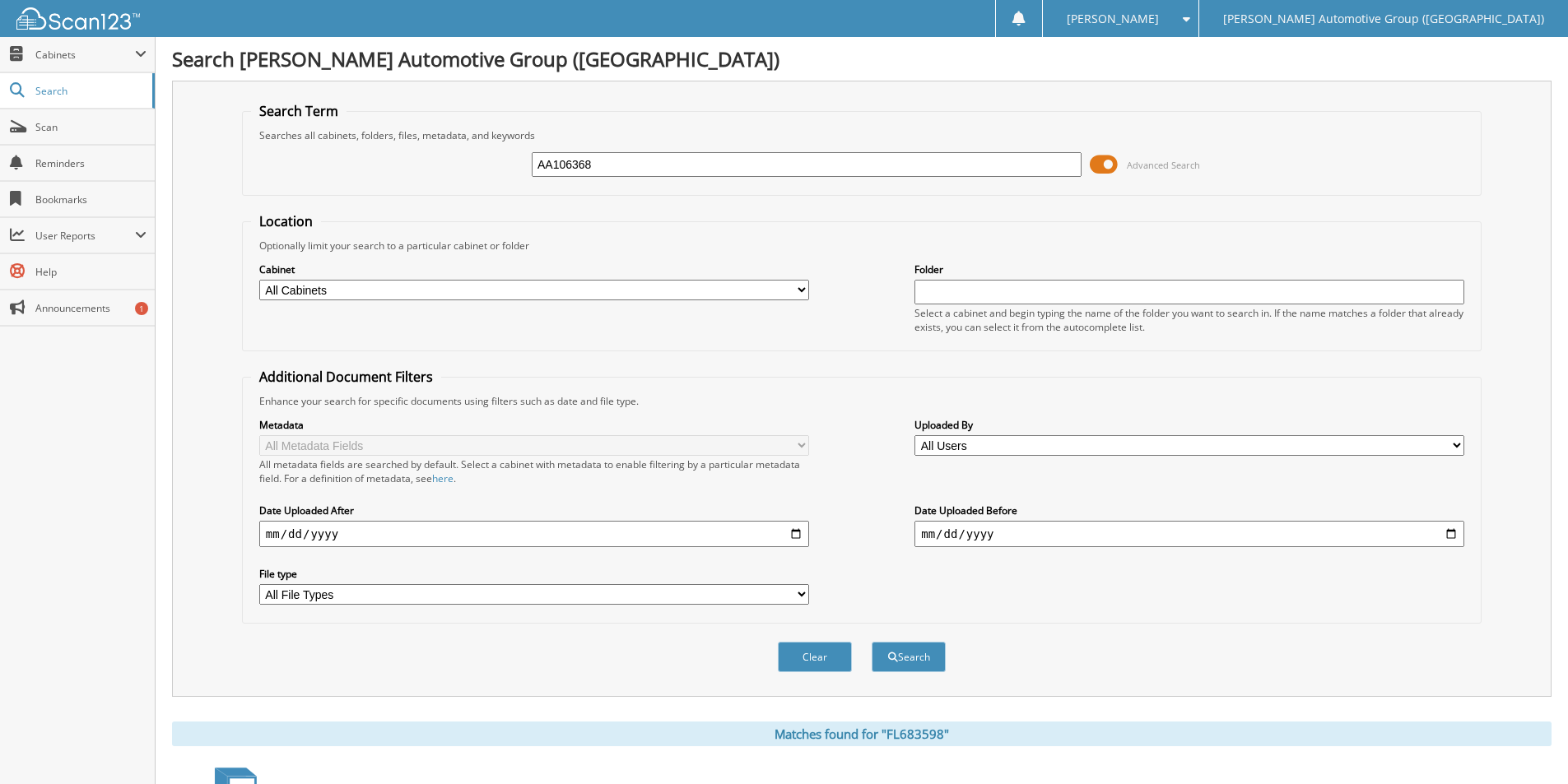
type input "AA106368"
click at [872, 642] on button "Search" at bounding box center [909, 657] width 74 height 31
click at [696, 159] on input "AA106368" at bounding box center [805, 164] width 549 height 25
click at [695, 159] on input "AA106368" at bounding box center [805, 164] width 549 height 25
type input "KZ199538"
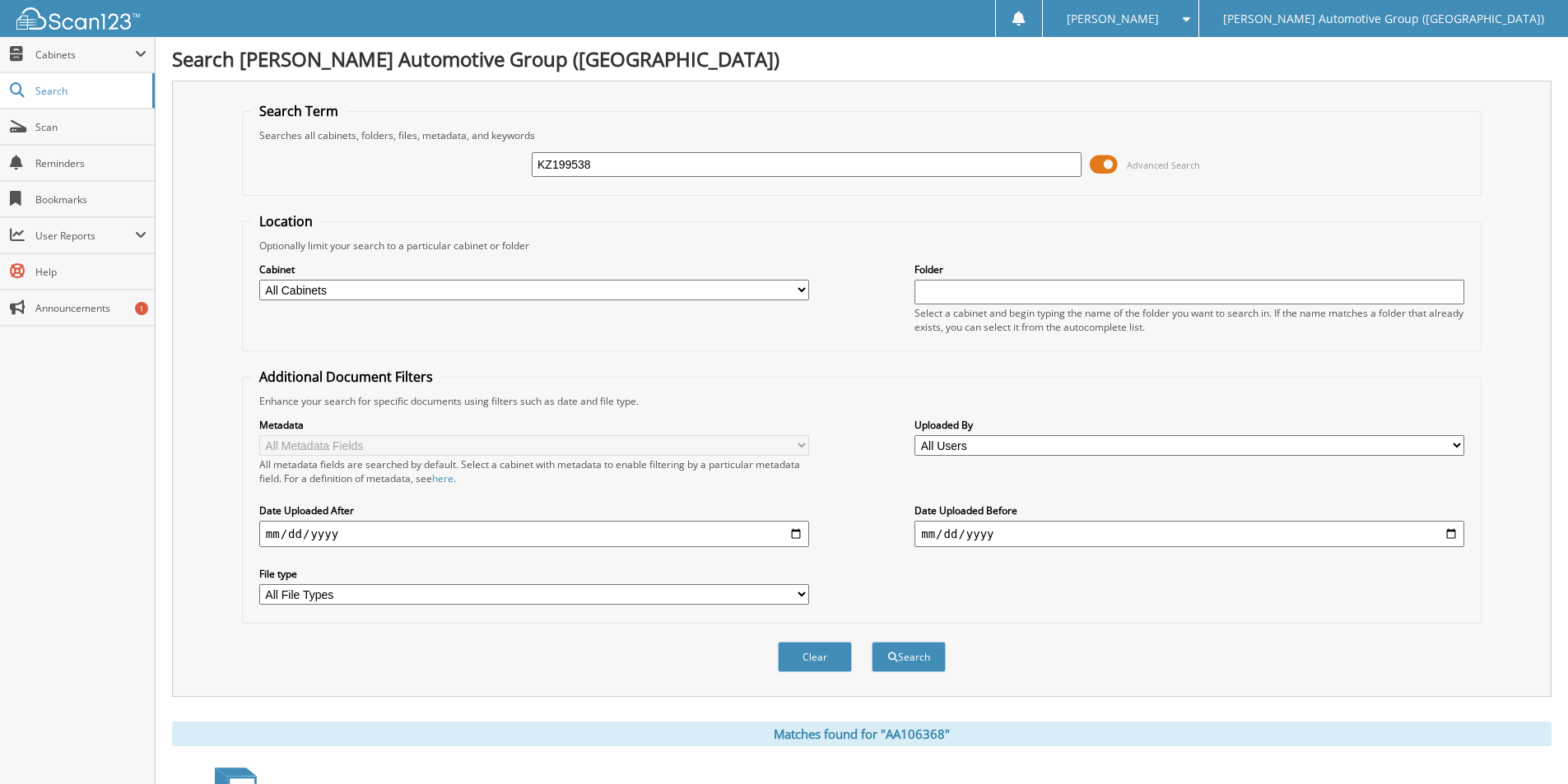
click at [872, 642] on button "Search" at bounding box center [909, 657] width 74 height 31
click at [648, 167] on input "KZ199538" at bounding box center [805, 164] width 549 height 25
click at [647, 167] on input "KZ199538" at bounding box center [805, 164] width 549 height 25
type input "HPF20738"
click at [872, 642] on button "Search" at bounding box center [909, 657] width 74 height 31
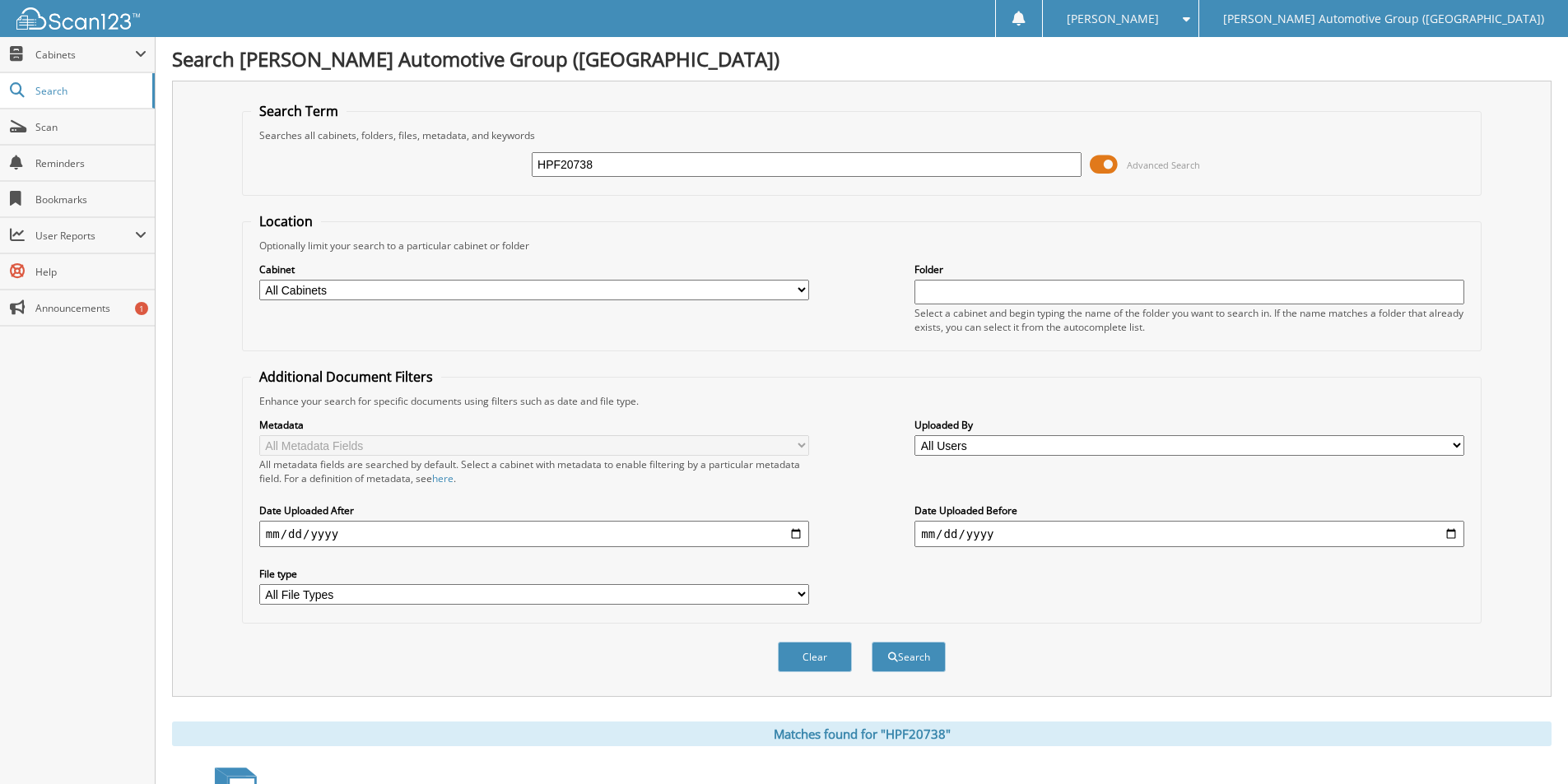
click at [583, 177] on div "HPF20738" at bounding box center [805, 164] width 549 height 28
click at [596, 167] on input "HPF20738" at bounding box center [805, 164] width 549 height 25
type input "JC390435"
click at [872, 642] on button "Search" at bounding box center [909, 657] width 74 height 31
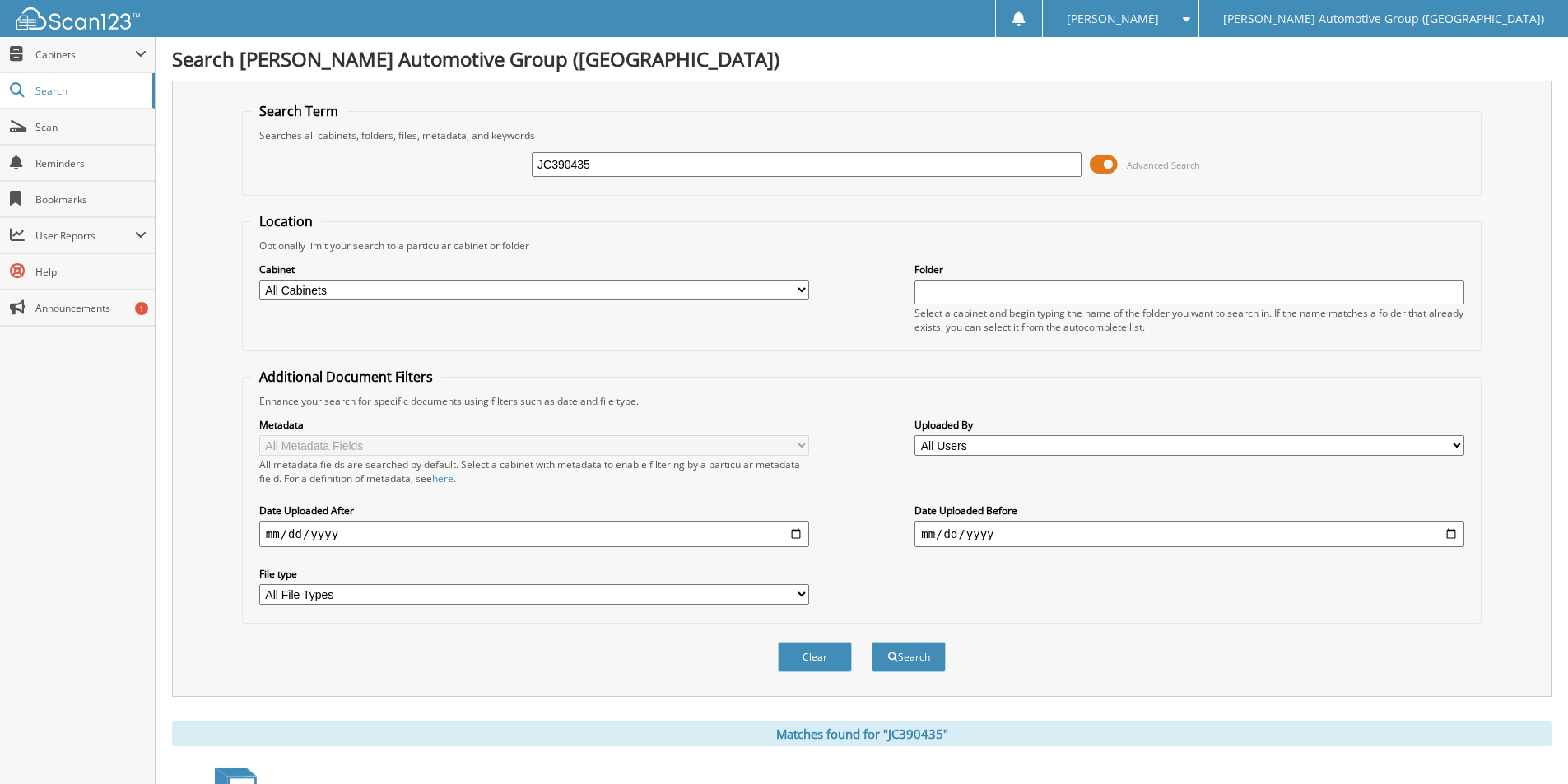
click at [671, 148] on div "JC390435 Advanced Search" at bounding box center [862, 164] width 1221 height 45
click at [666, 161] on input "JC390435" at bounding box center [805, 164] width 549 height 25
type input "LL119070"
click at [872, 642] on button "Search" at bounding box center [909, 657] width 74 height 31
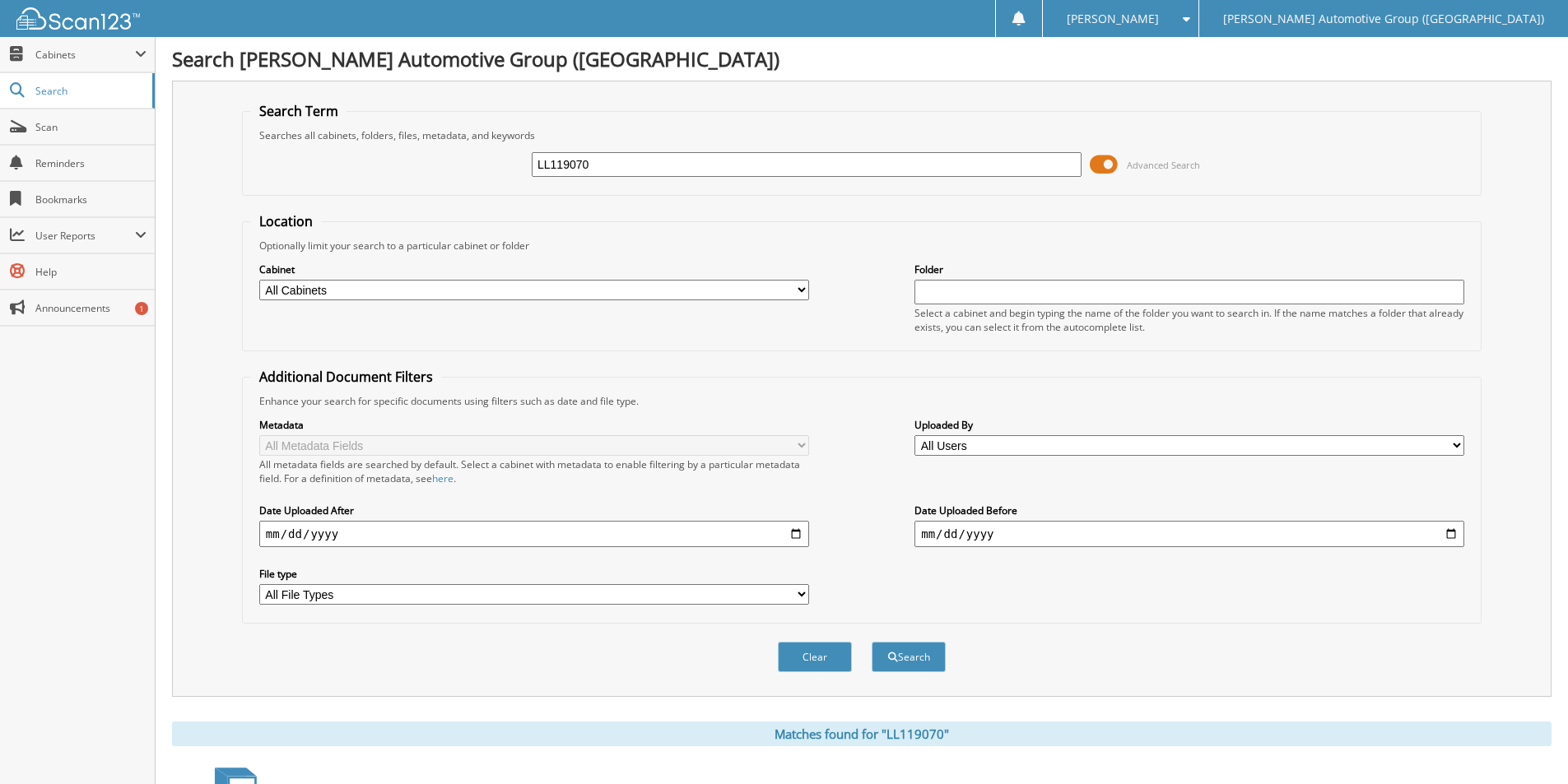
click at [617, 160] on input "LL119070" at bounding box center [805, 164] width 549 height 25
type input "E"
type input "5ED00169"
click at [872, 642] on button "Search" at bounding box center [909, 657] width 74 height 31
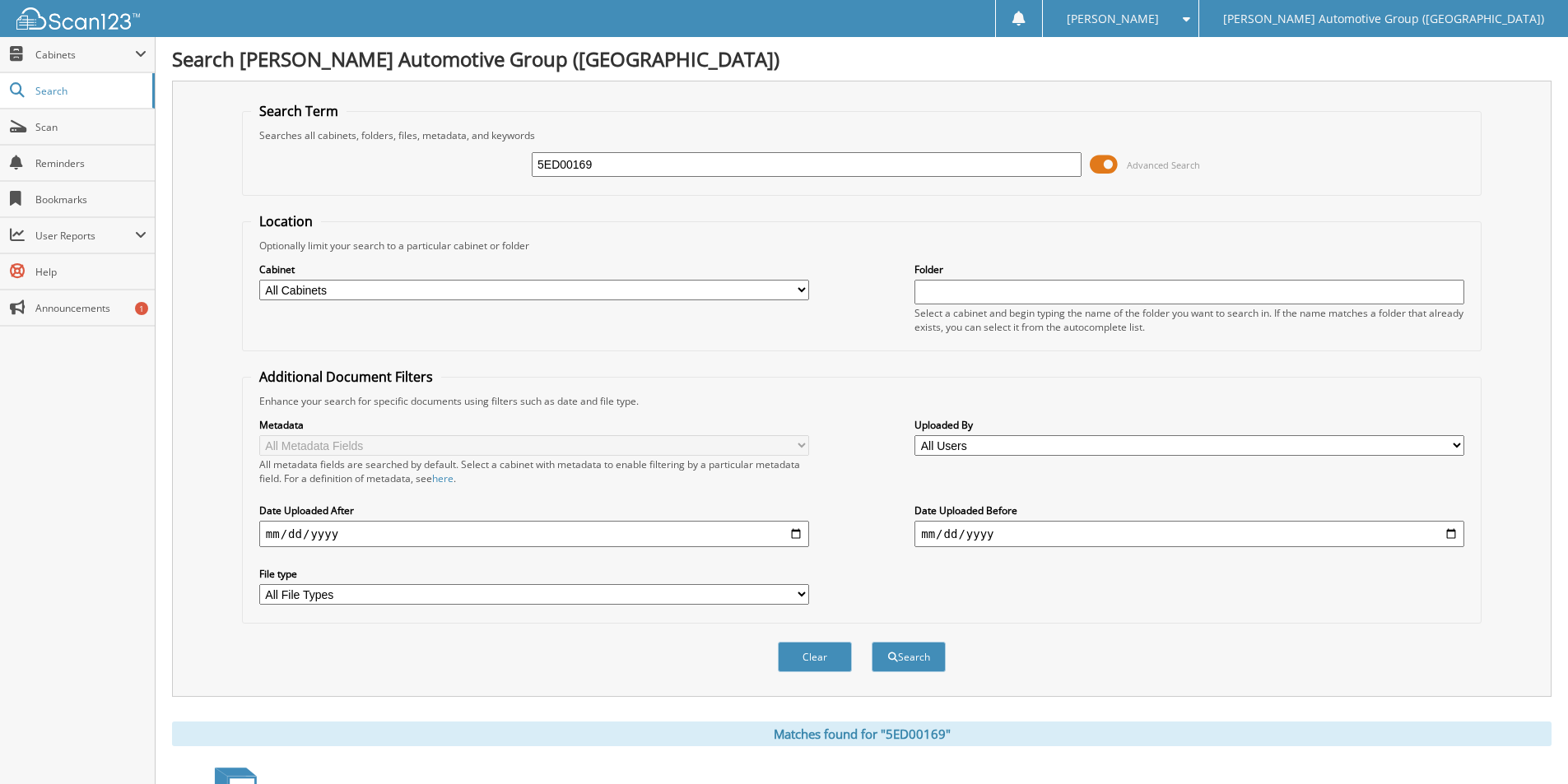
click at [692, 165] on input "5ED00169" at bounding box center [805, 164] width 549 height 25
type input "RZ115963"
click at [872, 642] on button "Search" at bounding box center [909, 657] width 74 height 31
click at [648, 169] on input "RZ115963" at bounding box center [805, 164] width 549 height 25
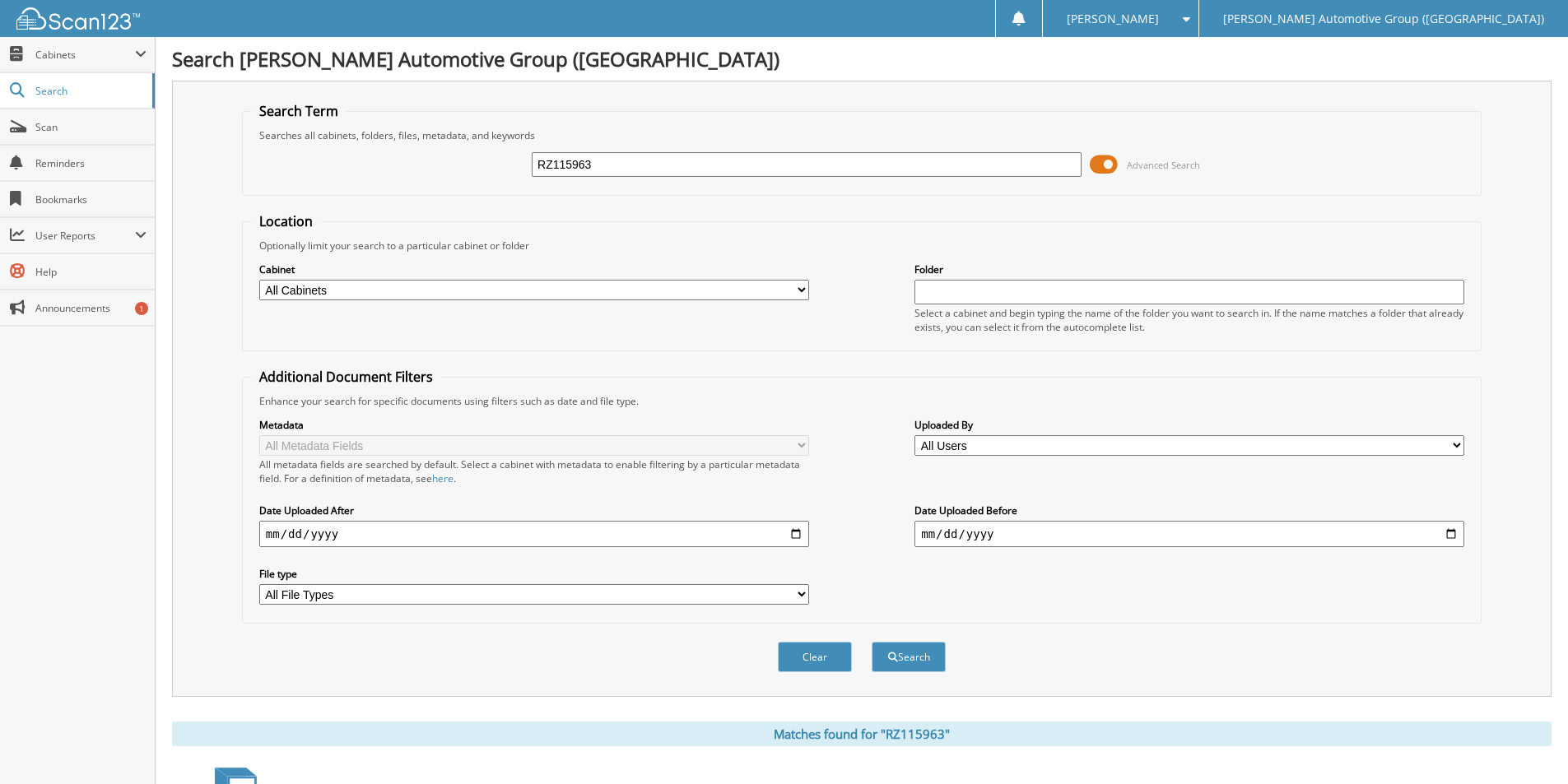
click at [647, 169] on input "RZ115963" at bounding box center [805, 164] width 549 height 25
type input "XLE217426"
click at [872, 642] on button "Search" at bounding box center [909, 657] width 74 height 31
click at [543, 172] on input "XLE217426" at bounding box center [805, 164] width 549 height 25
type input "LE217426"
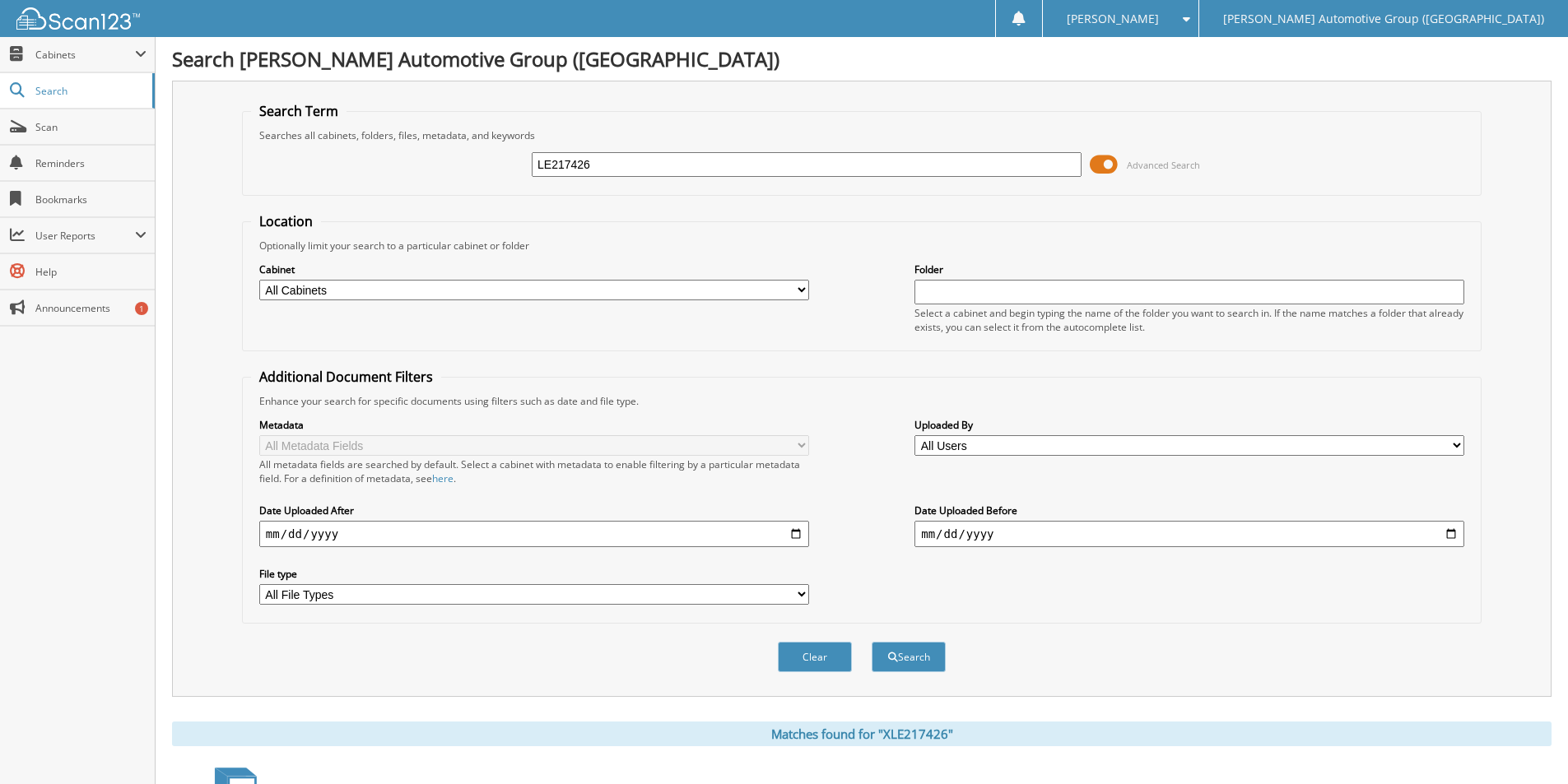
click at [872, 642] on button "Search" at bounding box center [909, 657] width 74 height 31
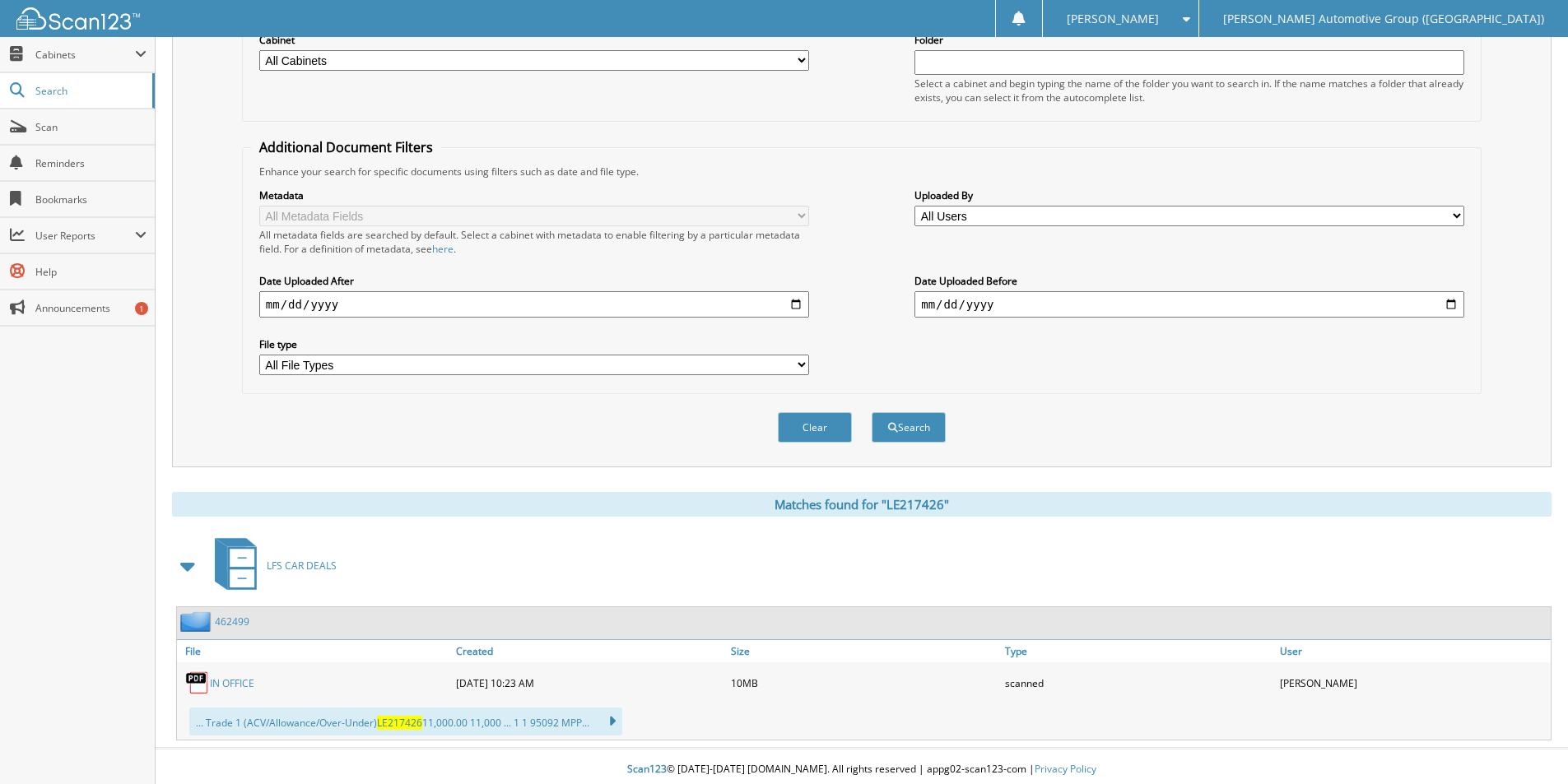
scroll to position [236, 0]
